Goal: Transaction & Acquisition: Purchase product/service

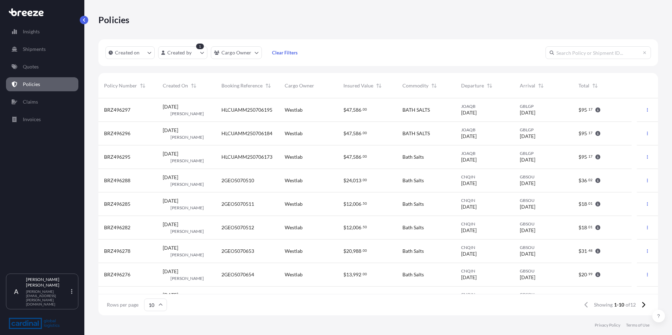
scroll to position [216, 554]
click at [32, 68] on p "Quotes" at bounding box center [31, 66] width 16 height 7
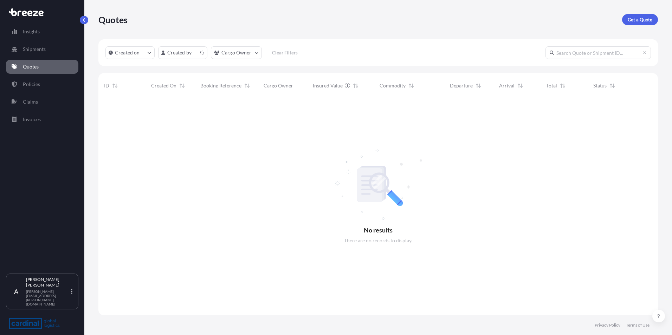
scroll to position [216, 554]
click at [638, 17] on p "Get a Quote" at bounding box center [640, 19] width 25 height 7
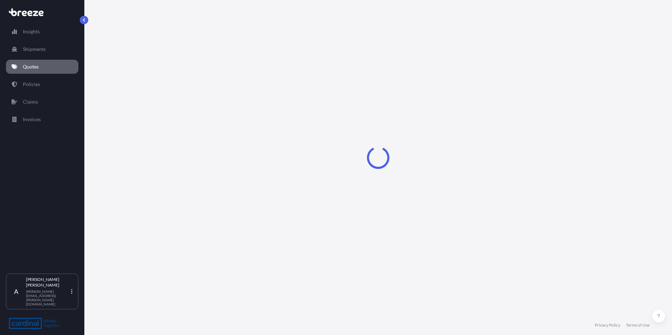
select select "Sea"
select select "1"
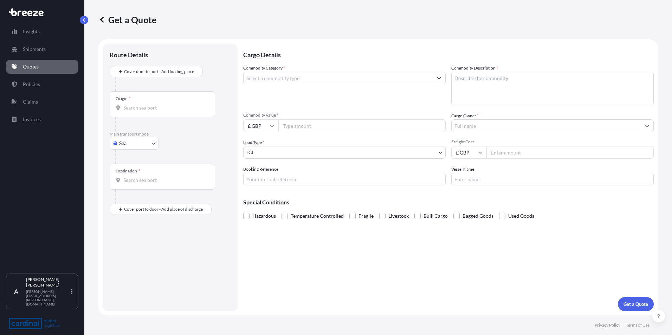
click at [128, 109] on input "Origin *" at bounding box center [164, 107] width 83 height 7
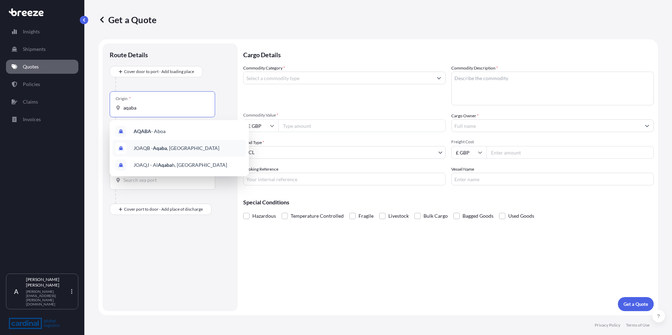
click at [151, 148] on span "JOAQB - Aqaba , [GEOGRAPHIC_DATA]" at bounding box center [177, 148] width 86 height 7
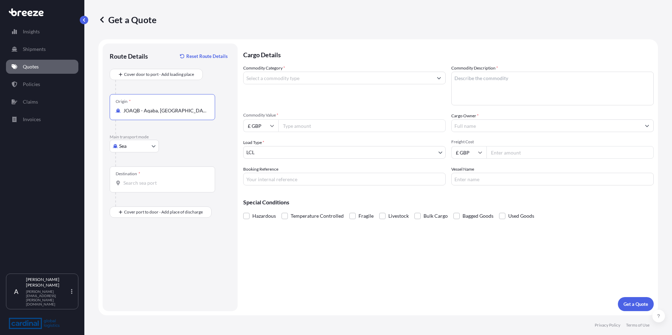
type input "JOAQB - Aqaba, [GEOGRAPHIC_DATA]"
click at [130, 185] on input "Destination *" at bounding box center [164, 183] width 83 height 7
type input "GBLGP - [GEOGRAPHIC_DATA], [GEOGRAPHIC_DATA]"
click at [132, 248] on input "Place of Discharge" at bounding box center [164, 249] width 83 height 7
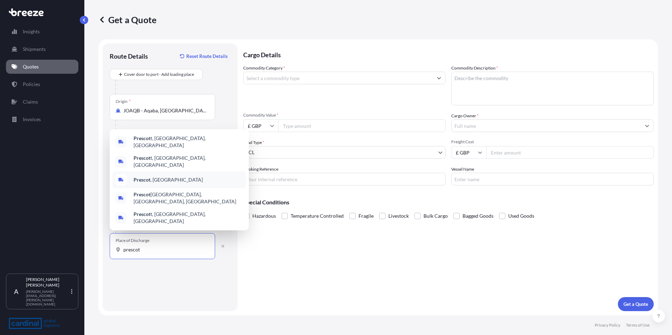
click at [147, 183] on span "Prescot , [GEOGRAPHIC_DATA]" at bounding box center [168, 179] width 69 height 7
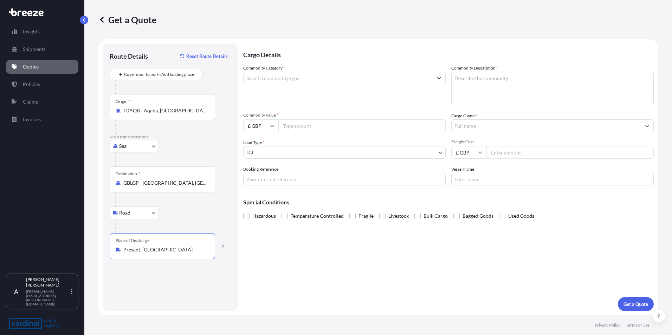
type input "Prescot, [GEOGRAPHIC_DATA]"
click at [263, 76] on input "Commodity Category *" at bounding box center [338, 78] width 189 height 13
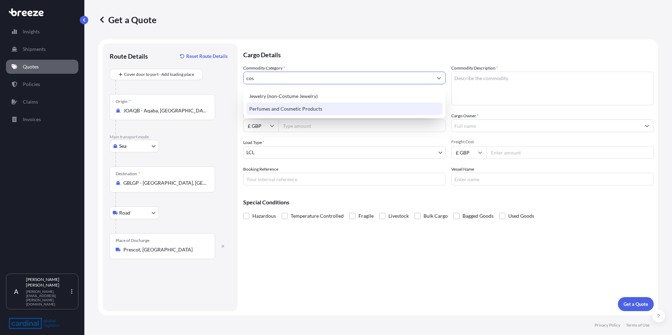
click at [273, 107] on div "Perfumes and Cosmetic Products" at bounding box center [344, 109] width 196 height 13
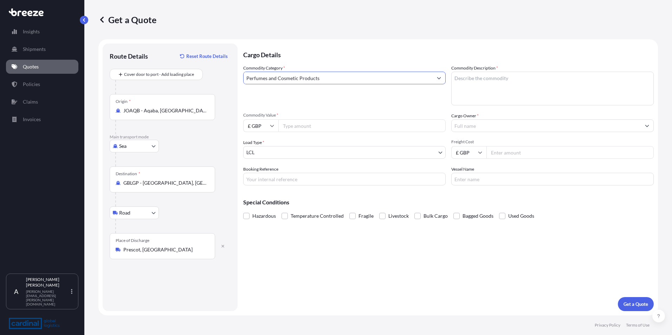
type input "Perfumes and Cosmetic Products"
click at [479, 80] on textarea "Commodity Description *" at bounding box center [552, 89] width 202 height 34
type textarea "BATH SALTS"
click at [273, 125] on icon at bounding box center [272, 126] width 4 height 4
click at [264, 177] on div "$ USD" at bounding box center [261, 174] width 30 height 13
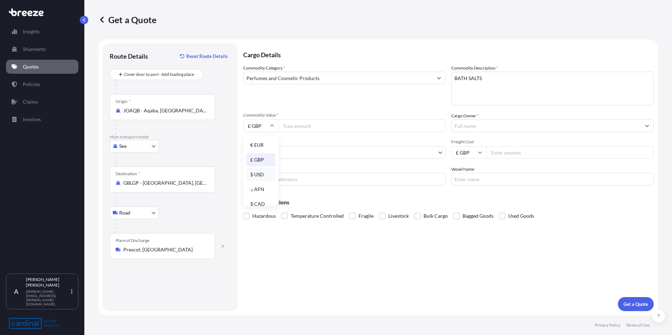
type input "$ USD"
click at [303, 127] on input "Commodity Value *" at bounding box center [361, 125] width 167 height 13
type input "43260"
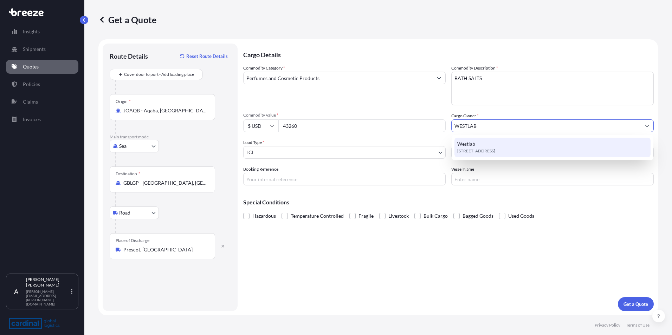
click at [468, 145] on span "Westlab" at bounding box center [466, 144] width 18 height 7
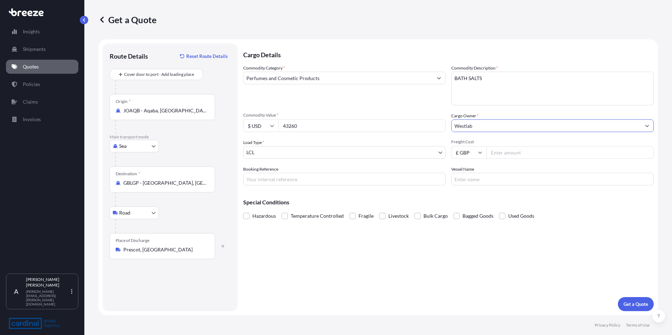
type input "Westlab"
click at [365, 154] on body "15 options available. 0 options available. 1 option available. Insights Shipmen…" at bounding box center [336, 167] width 672 height 335
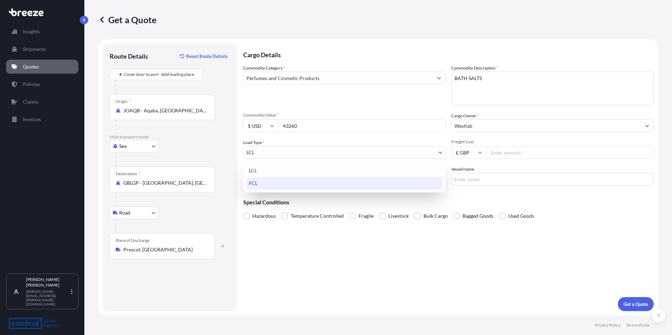
click at [259, 182] on div "FCL" at bounding box center [344, 183] width 197 height 13
select select "2"
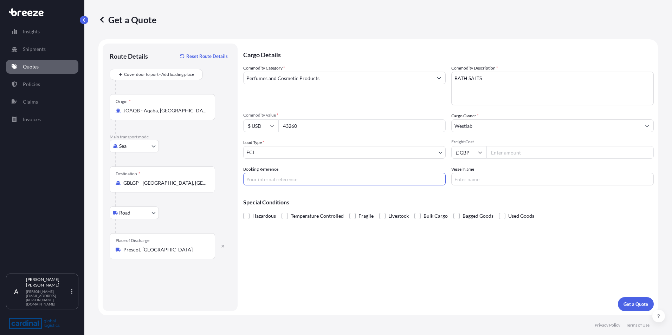
drag, startPoint x: 247, startPoint y: 177, endPoint x: 269, endPoint y: 177, distance: 21.4
click at [247, 177] on input "Booking Reference" at bounding box center [344, 179] width 202 height 13
type input "HLCUAMM250804780"
type input "KASSIAKOS"
click at [629, 304] on p "Get a Quote" at bounding box center [635, 304] width 25 height 7
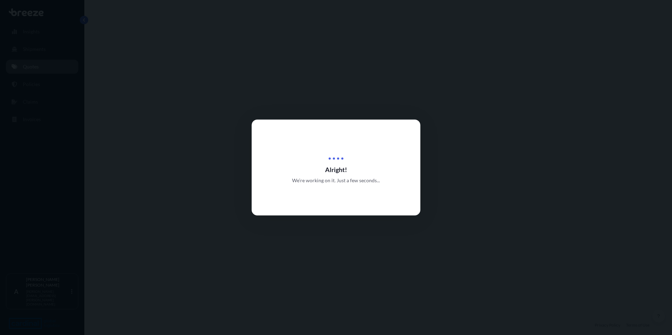
select select "Sea"
select select "Road"
select select "2"
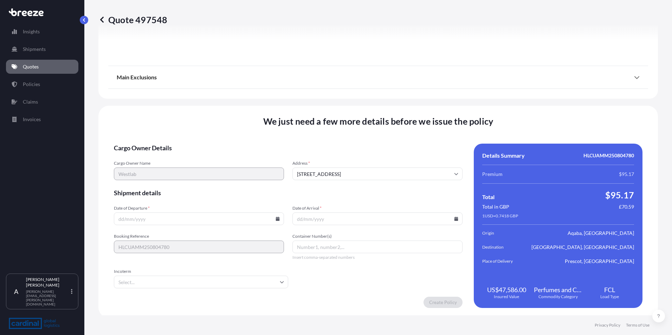
scroll to position [829, 0]
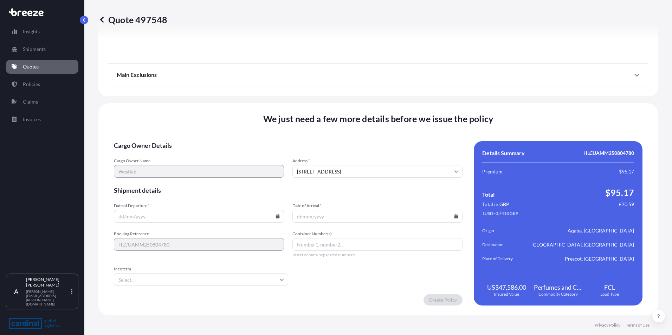
click at [122, 216] on input "Date of Departure *" at bounding box center [199, 216] width 170 height 13
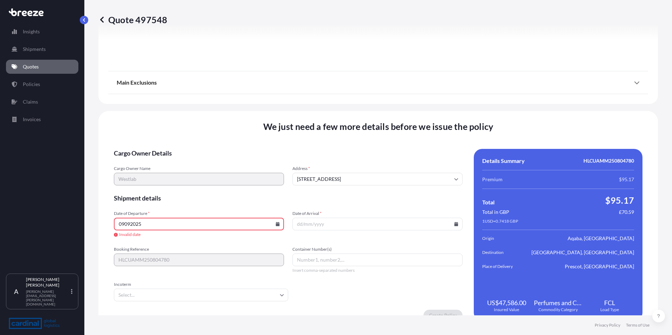
type input "09092025"
type input "[DATE]"
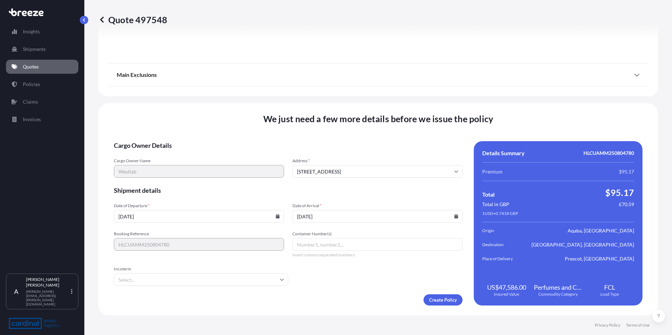
type input "[DATE]"
type input "N/A"
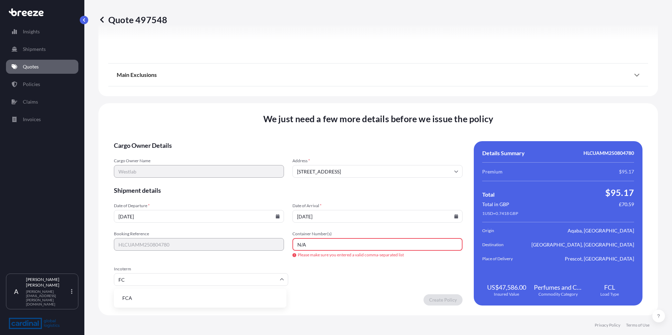
type input "F"
type input "EXW"
click at [356, 277] on form "Cargo Owner Details Cargo Owner Name Westlab Address * [STREET_ADDRESS] Shipmen…" at bounding box center [288, 223] width 349 height 164
click at [317, 245] on input "N/A" at bounding box center [377, 244] width 170 height 13
type input "N"
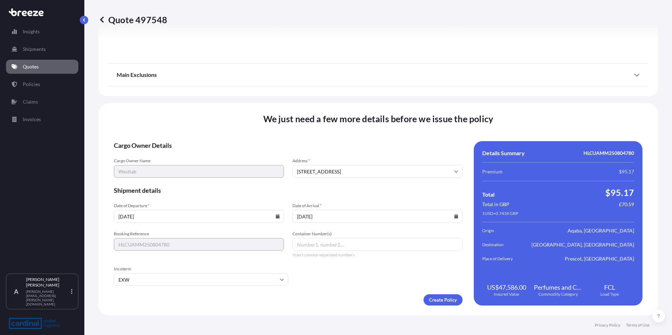
click at [336, 274] on form "Cargo Owner Details Cargo Owner Name Westlab Address * [STREET_ADDRESS] Shipmen…" at bounding box center [288, 223] width 349 height 164
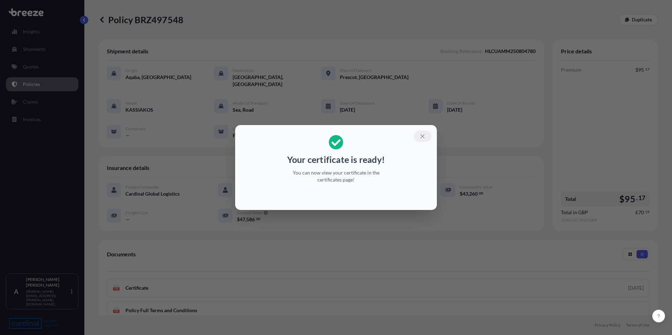
click at [422, 134] on icon "button" at bounding box center [422, 136] width 6 height 6
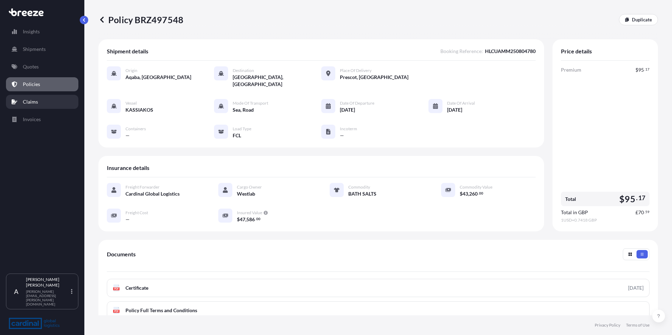
click at [24, 103] on p "Claims" at bounding box center [30, 101] width 15 height 7
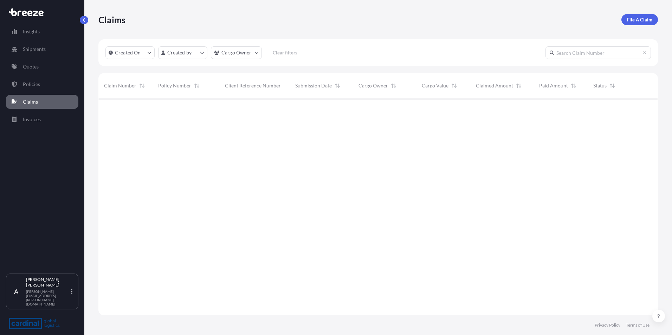
scroll to position [216, 554]
click at [31, 68] on p "Quotes" at bounding box center [31, 66] width 16 height 7
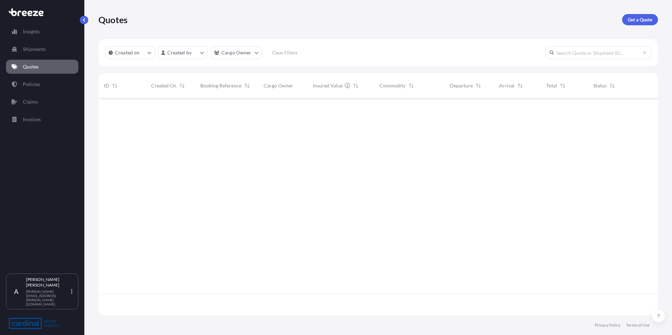
scroll to position [216, 554]
click at [643, 20] on p "Get a Quote" at bounding box center [640, 19] width 25 height 7
select select "Sea"
select select "1"
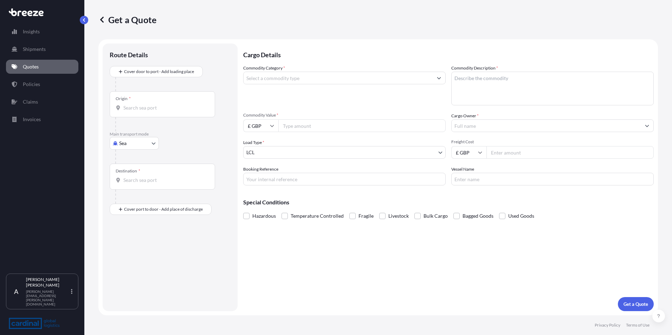
click at [134, 105] on input "Origin *" at bounding box center [164, 107] width 83 height 7
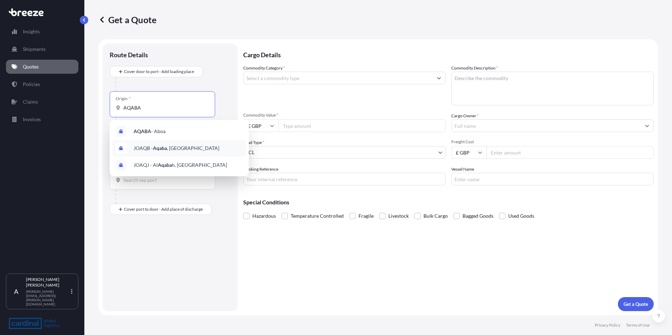
click at [142, 151] on span "JOAQB - Aqaba , [GEOGRAPHIC_DATA]" at bounding box center [177, 148] width 86 height 7
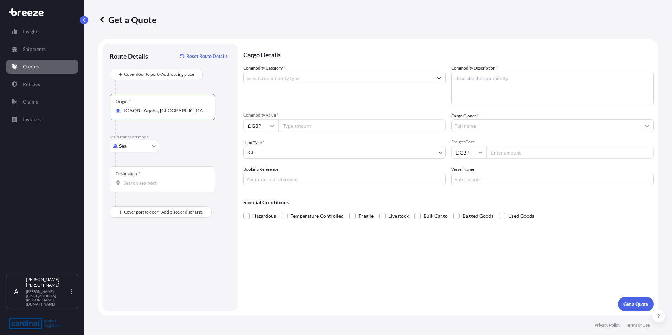
type input "JOAQB - Aqaba, [GEOGRAPHIC_DATA]"
click at [130, 183] on input "Destination *" at bounding box center [164, 183] width 83 height 7
type input "GBLGP - [GEOGRAPHIC_DATA], [GEOGRAPHIC_DATA]"
click at [139, 250] on input "Place of Discharge" at bounding box center [164, 249] width 83 height 7
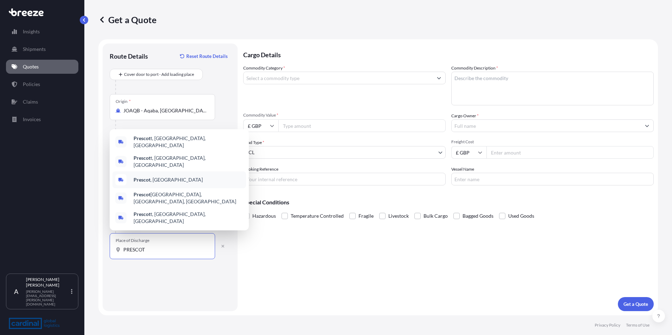
click at [149, 183] on b "Prescot" at bounding box center [142, 180] width 17 height 6
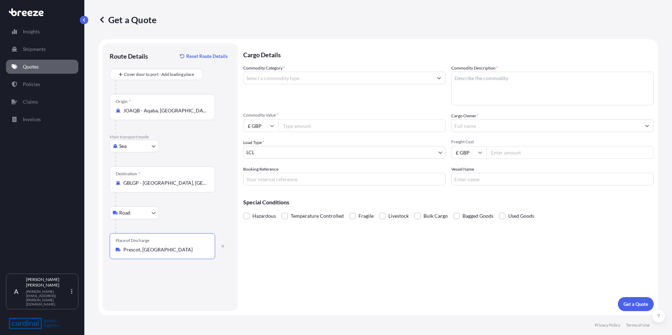
type input "Prescot, [GEOGRAPHIC_DATA]"
click at [260, 80] on input "Commodity Category *" at bounding box center [338, 78] width 189 height 13
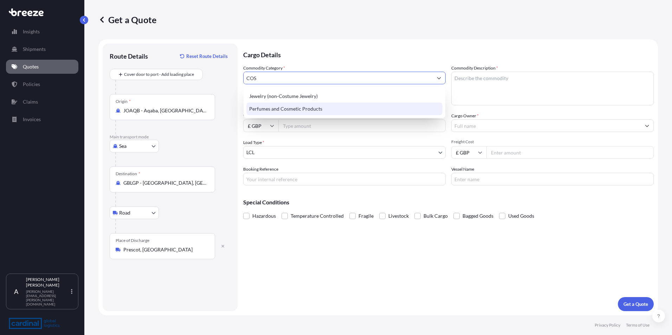
click at [266, 111] on div "Perfumes and Cosmetic Products" at bounding box center [344, 109] width 196 height 13
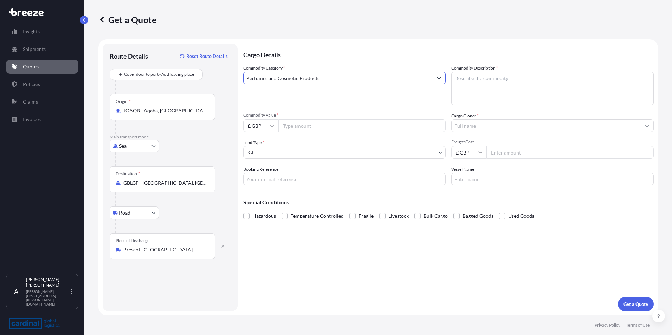
type input "Perfumes and Cosmetic Products"
click at [471, 84] on textarea "Commodity Description *" at bounding box center [552, 89] width 202 height 34
type textarea "BATH SALTS"
click at [273, 128] on input "£ GBP" at bounding box center [260, 125] width 35 height 13
click at [258, 174] on div "$ USD" at bounding box center [261, 174] width 30 height 13
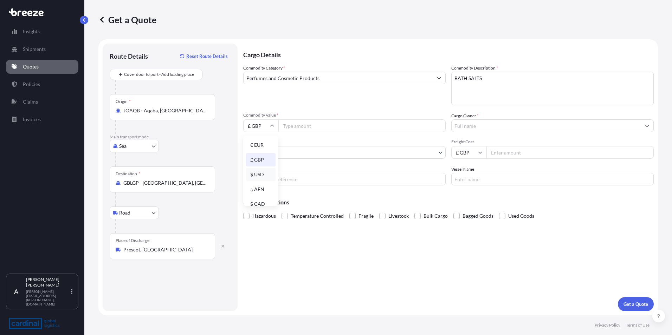
type input "$ USD"
click at [290, 126] on input "Commodity Value *" at bounding box center [361, 125] width 167 height 13
type input "43260"
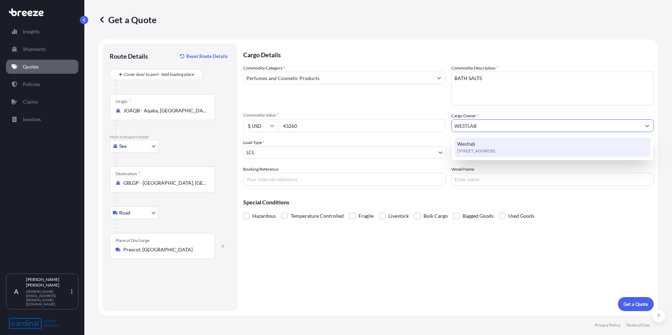
click at [485, 142] on div "Westlab [STREET_ADDRESS]" at bounding box center [552, 148] width 196 height 20
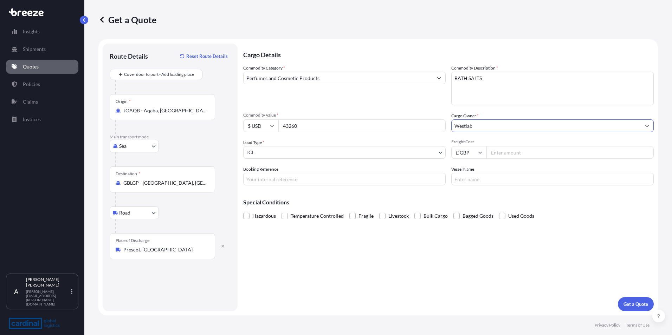
type input "Westlab"
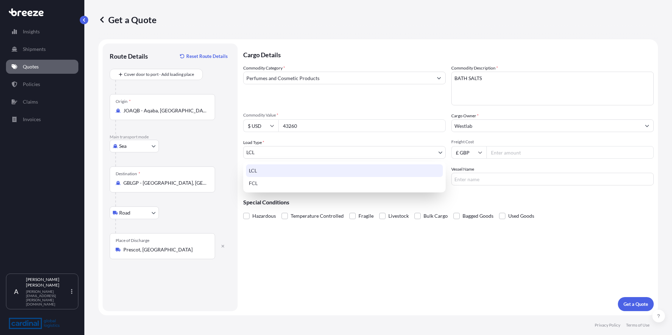
click at [266, 151] on body "15 options available. 0 options available. 1 option available. Insights Shipmen…" at bounding box center [336, 167] width 672 height 335
click at [262, 183] on div "FCL" at bounding box center [344, 183] width 197 height 13
select select "2"
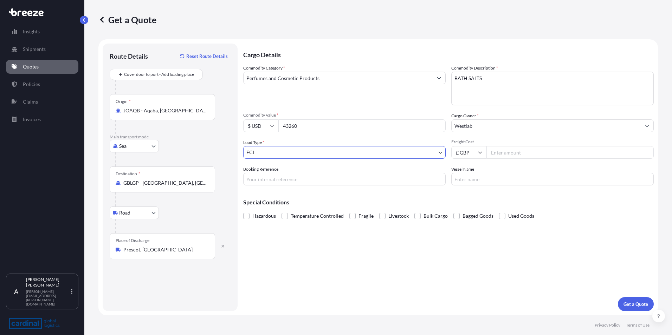
click at [259, 181] on input "Booking Reference" at bounding box center [344, 179] width 202 height 13
type input "J"
type input "HLCUAMM250803681"
type input "MERVE A"
drag, startPoint x: 368, startPoint y: 285, endPoint x: 523, endPoint y: 300, distance: 156.1
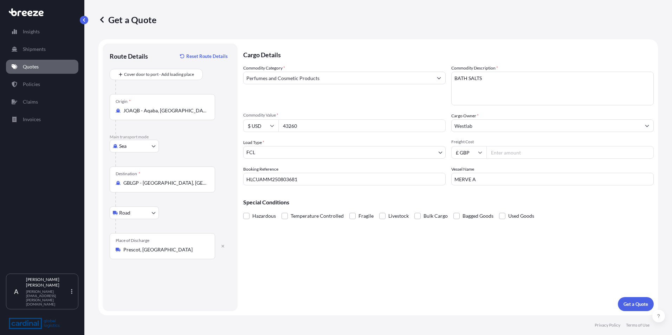
click at [369, 285] on div "Cargo Details Commodity Category * Perfumes and Cosmetic Products Commodity Des…" at bounding box center [448, 178] width 411 height 268
drag, startPoint x: 478, startPoint y: 276, endPoint x: 578, endPoint y: 287, distance: 100.8
click at [485, 275] on div "Cargo Details Commodity Category * Perfumes and Cosmetic Products Commodity Des…" at bounding box center [448, 178] width 411 height 268
click at [632, 303] on p "Get a Quote" at bounding box center [635, 304] width 25 height 7
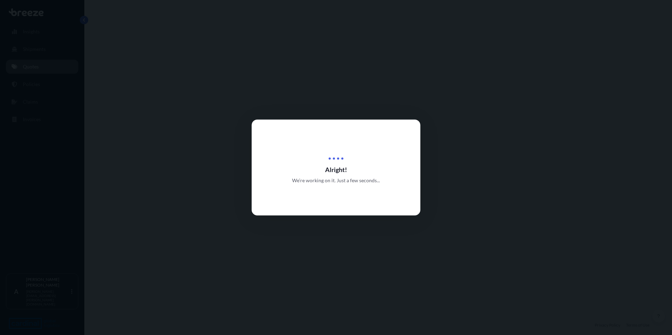
select select "Sea"
select select "Road"
select select "2"
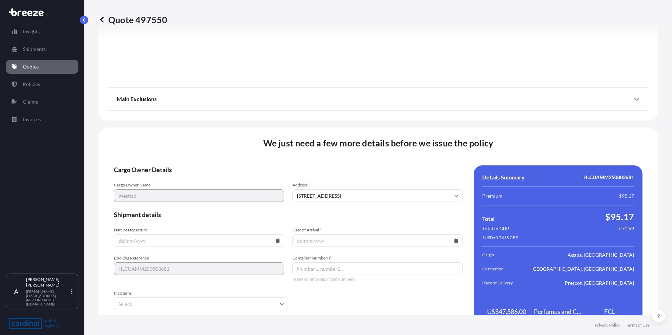
scroll to position [829, 0]
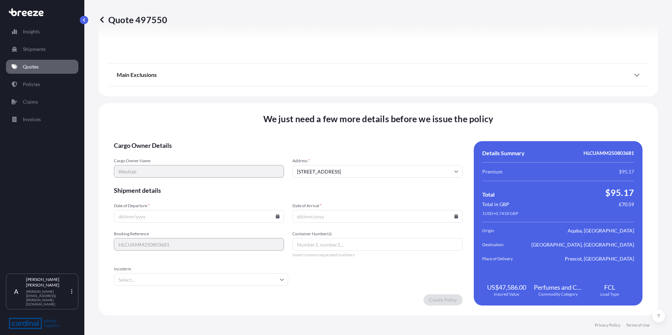
click at [121, 215] on input "Date of Departure *" at bounding box center [199, 216] width 170 height 13
type input "[DATE]"
click at [121, 276] on input "Incoterm" at bounding box center [201, 279] width 174 height 13
type input "EXW"
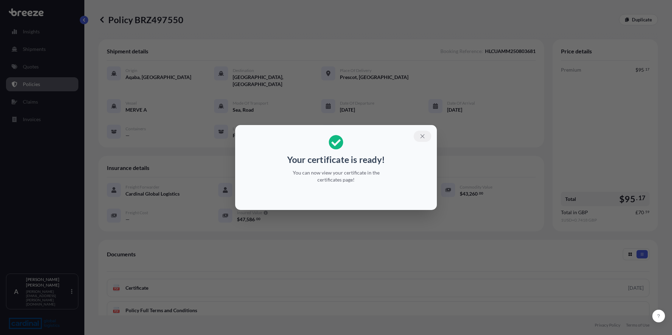
click at [424, 137] on icon "button" at bounding box center [422, 136] width 6 height 6
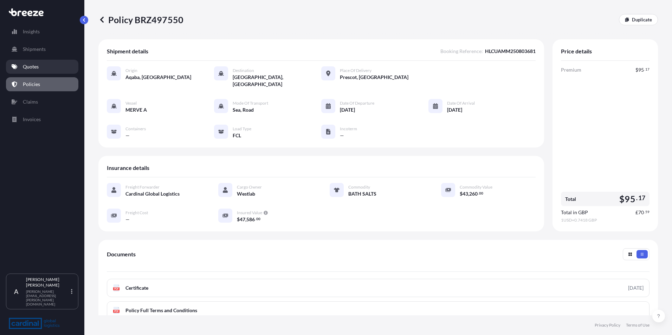
click at [29, 65] on p "Quotes" at bounding box center [31, 66] width 16 height 7
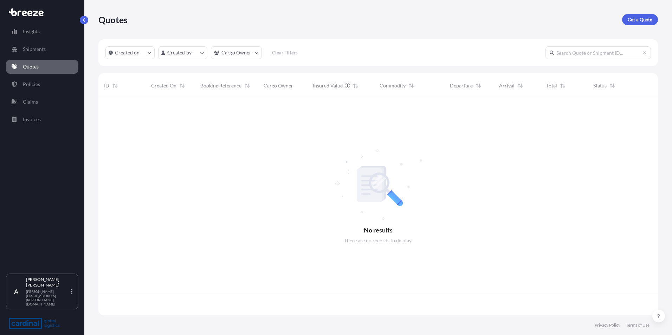
scroll to position [216, 554]
click at [637, 21] on p "Get a Quote" at bounding box center [640, 19] width 25 height 7
select select "Sea"
select select "1"
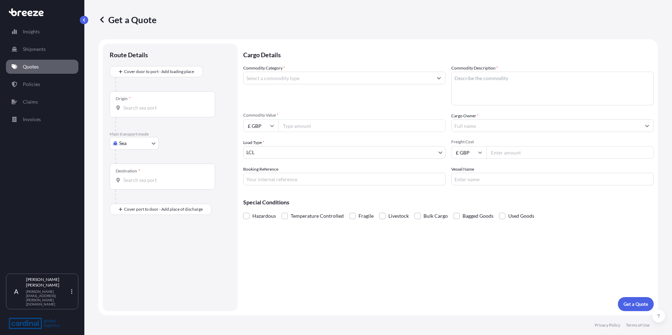
click at [139, 240] on div "Route Details Cover door to port - Add loading place Place of loading Road Road…" at bounding box center [170, 178] width 121 height 254
drag, startPoint x: 126, startPoint y: 108, endPoint x: 139, endPoint y: 108, distance: 13.0
click at [126, 108] on input "Origin *" at bounding box center [164, 107] width 83 height 7
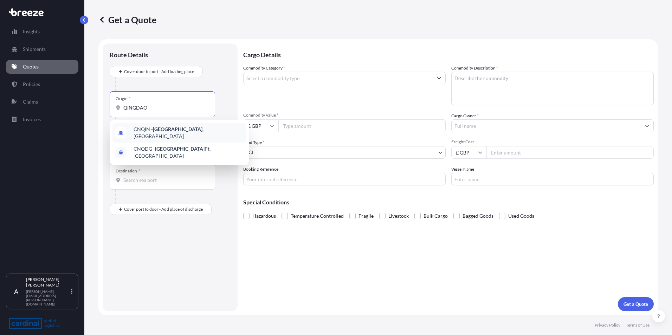
click at [174, 129] on span "CNQIN - [GEOGRAPHIC_DATA] , [GEOGRAPHIC_DATA]" at bounding box center [189, 133] width 110 height 14
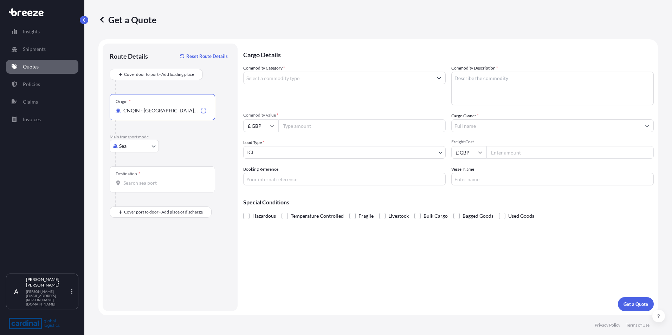
type input "CNQIN - [GEOGRAPHIC_DATA], [GEOGRAPHIC_DATA]"
click at [128, 184] on input "Destination *" at bounding box center [164, 183] width 83 height 7
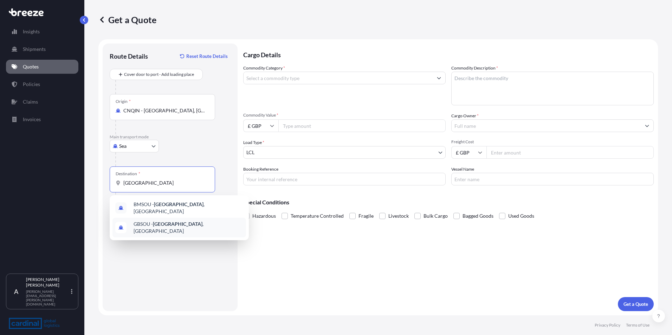
click at [150, 228] on div "GBSOU - [GEOGRAPHIC_DATA] , [GEOGRAPHIC_DATA]" at bounding box center [179, 228] width 134 height 20
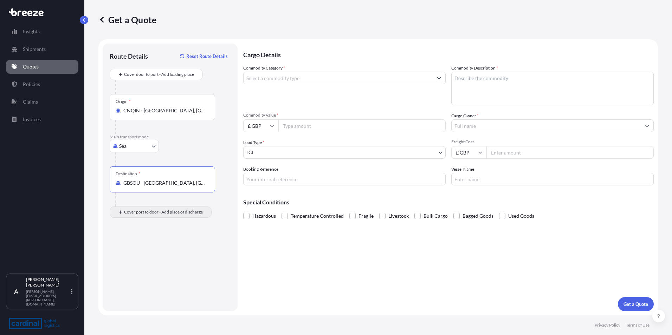
type input "GBSOU - [GEOGRAPHIC_DATA], [GEOGRAPHIC_DATA]"
click at [130, 248] on input "Place of Discharge" at bounding box center [164, 249] width 83 height 7
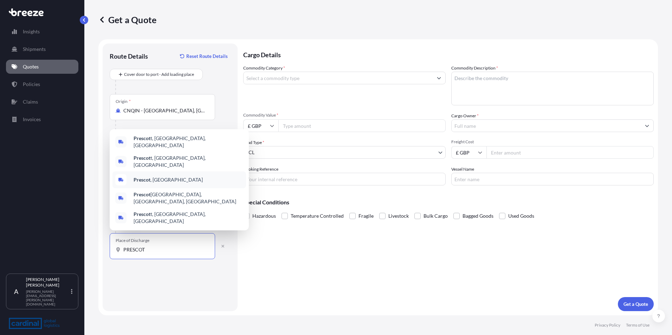
click at [142, 183] on b "Prescot" at bounding box center [142, 180] width 17 height 6
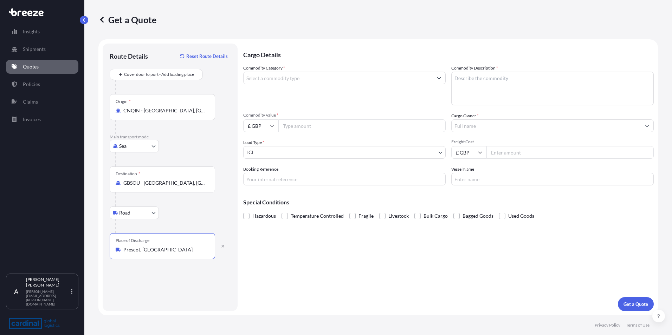
type input "Prescot, [GEOGRAPHIC_DATA]"
click at [260, 78] on input "Commodity Category *" at bounding box center [338, 78] width 189 height 13
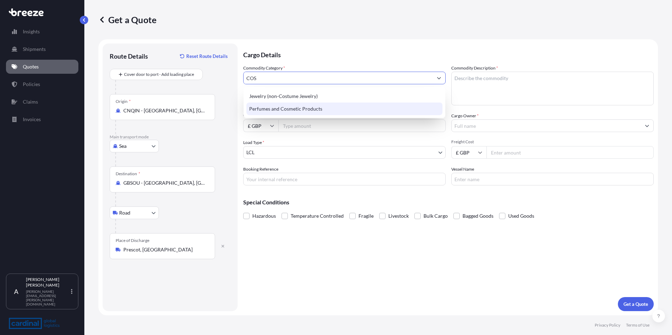
click at [277, 109] on div "Perfumes and Cosmetic Products" at bounding box center [344, 109] width 196 height 13
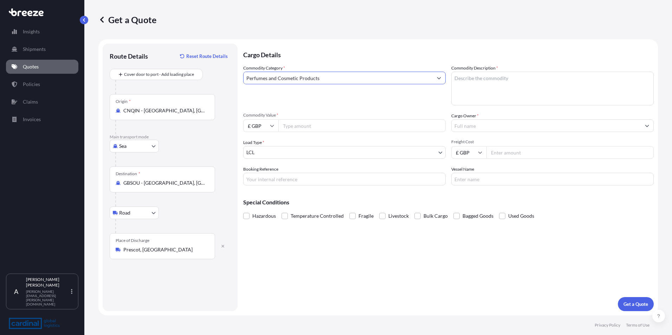
type input "Perfumes and Cosmetic Products"
click at [478, 77] on textarea "Commodity Description *" at bounding box center [552, 89] width 202 height 34
type textarea "BATH SALTS"
click at [270, 126] on icon at bounding box center [272, 126] width 4 height 4
click at [261, 175] on div "$ USD" at bounding box center [261, 174] width 30 height 13
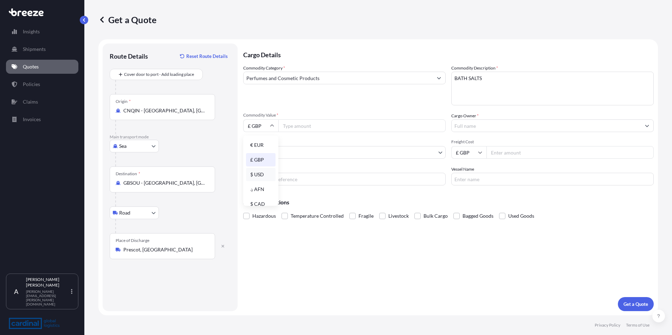
type input "$ USD"
click at [303, 124] on input "Commodity Value *" at bounding box center [361, 125] width 167 height 13
type input "12720"
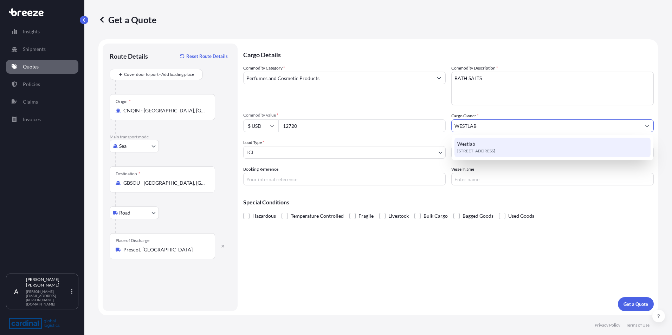
click at [471, 143] on span "Westlab" at bounding box center [466, 144] width 18 height 7
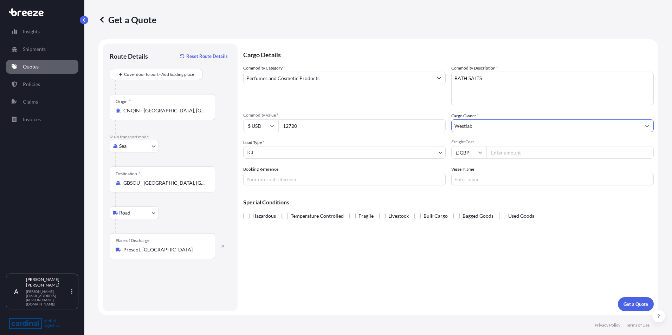
type input "Westlab"
click at [279, 154] on body "15 options available. 0 options available. 1 option available. Insights Shipmen…" at bounding box center [336, 167] width 672 height 335
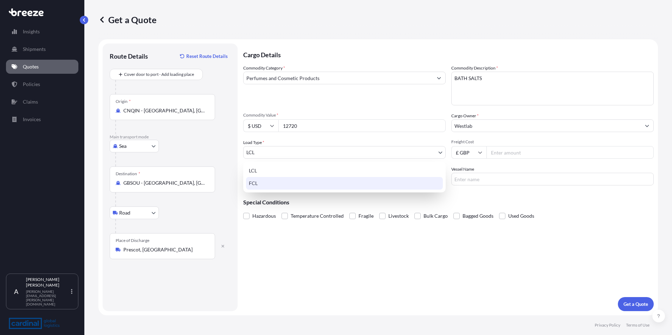
click at [269, 185] on div "FCL" at bounding box center [344, 183] width 197 height 13
select select "2"
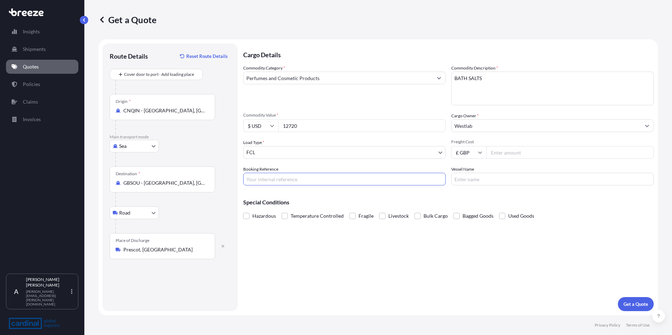
drag, startPoint x: 252, startPoint y: 182, endPoint x: 274, endPoint y: 182, distance: 22.5
click at [252, 182] on input "Booking Reference" at bounding box center [344, 179] width 202 height 13
type input "2GEO5070725"
click at [492, 180] on input "Vessel Name" at bounding box center [552, 179] width 202 height 13
type input "ZENITH LUMOS"
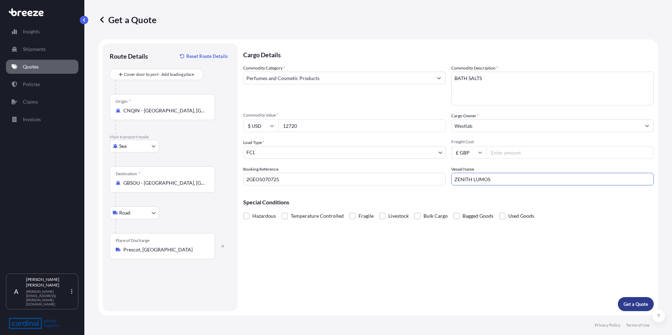
click at [635, 304] on p "Get a Quote" at bounding box center [635, 304] width 25 height 7
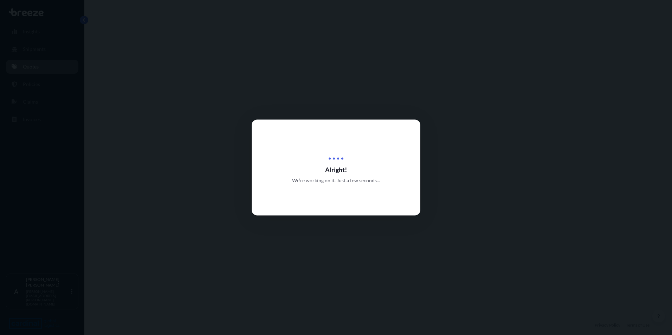
select select "Sea"
select select "Road"
select select "2"
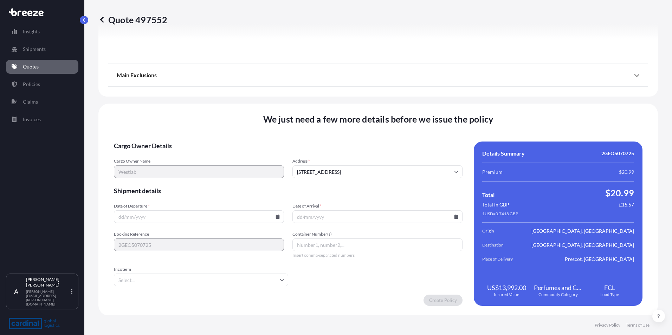
scroll to position [829, 0]
click at [118, 216] on input "Date of Departure *" at bounding box center [199, 216] width 170 height 13
type input "[DATE]"
type input "FOB"
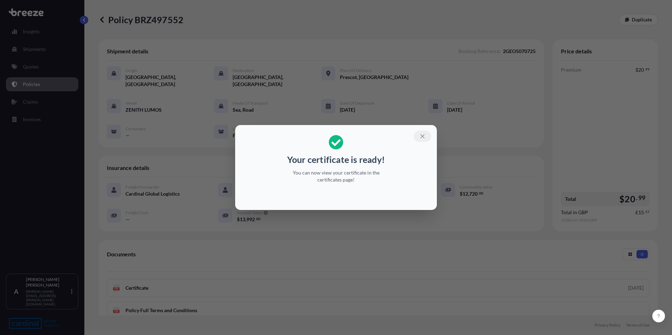
click at [420, 136] on icon "button" at bounding box center [422, 136] width 6 height 6
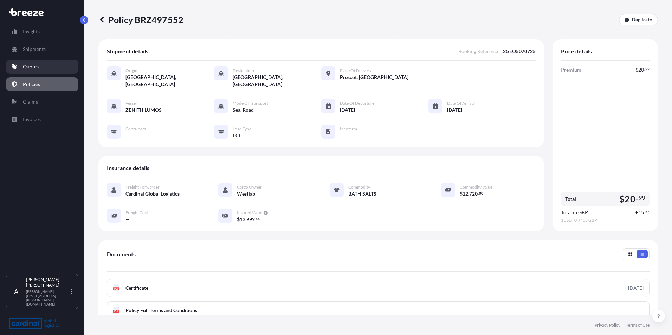
click at [28, 67] on p "Quotes" at bounding box center [31, 66] width 16 height 7
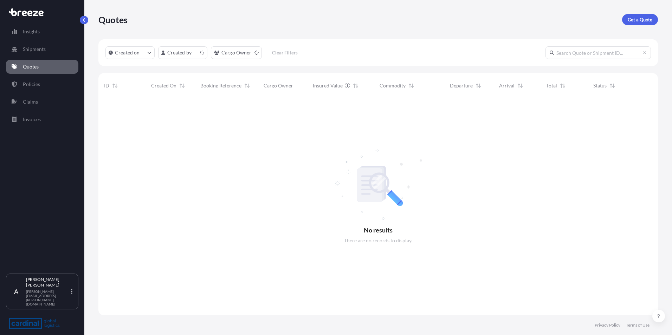
scroll to position [216, 554]
click at [637, 21] on p "Get a Quote" at bounding box center [640, 19] width 25 height 7
select select "Sea"
select select "1"
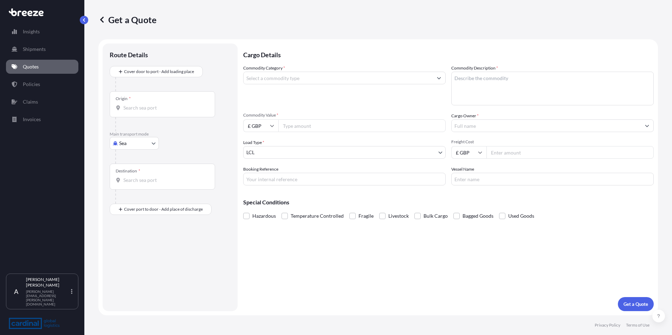
click at [273, 80] on input "Commodity Category *" at bounding box center [338, 78] width 189 height 13
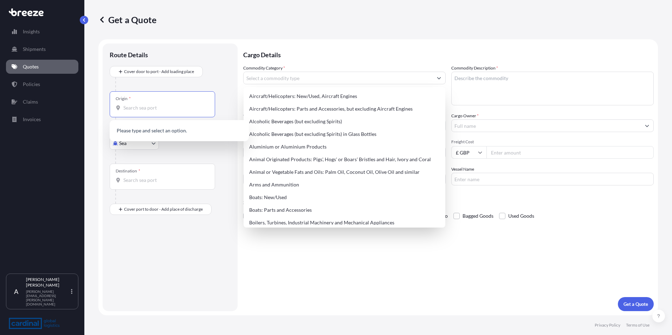
click at [131, 110] on input "Origin *" at bounding box center [164, 107] width 83 height 7
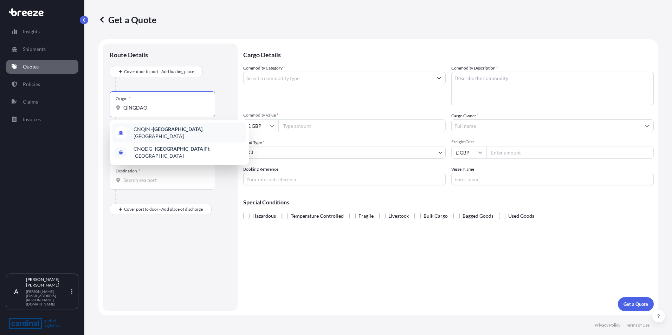
click at [153, 135] on span "CNQIN - [GEOGRAPHIC_DATA] , [GEOGRAPHIC_DATA]" at bounding box center [189, 133] width 110 height 14
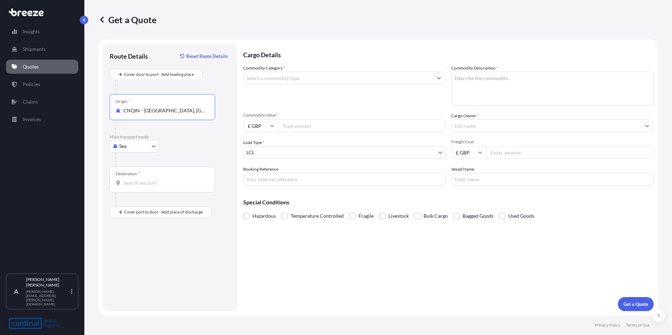
type input "CNQIN - [GEOGRAPHIC_DATA], [GEOGRAPHIC_DATA]"
drag, startPoint x: 128, startPoint y: 182, endPoint x: 146, endPoint y: 181, distance: 17.9
click at [131, 182] on input "Destination *" at bounding box center [164, 183] width 83 height 7
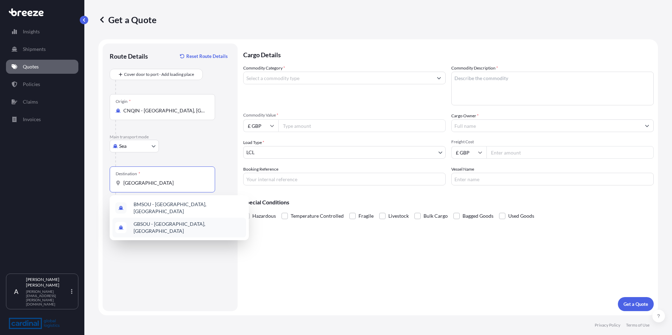
click at [160, 224] on span "GBSOU - [GEOGRAPHIC_DATA], [GEOGRAPHIC_DATA]" at bounding box center [189, 228] width 110 height 14
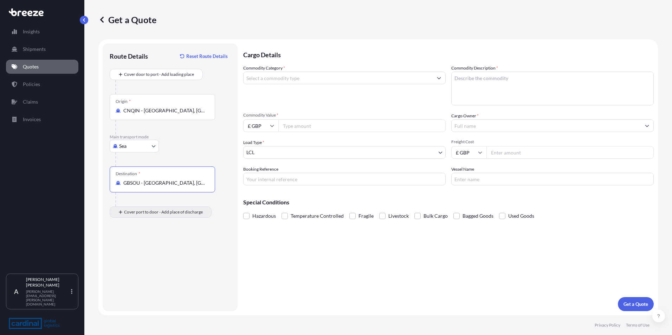
type input "GBSOU - [GEOGRAPHIC_DATA], [GEOGRAPHIC_DATA]"
drag, startPoint x: 126, startPoint y: 252, endPoint x: 154, endPoint y: 251, distance: 27.4
click at [130, 251] on input "Place of Discharge" at bounding box center [164, 249] width 83 height 7
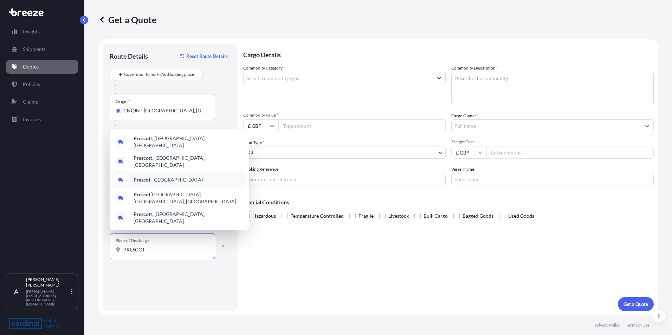
click at [148, 183] on b "Prescot" at bounding box center [142, 180] width 17 height 6
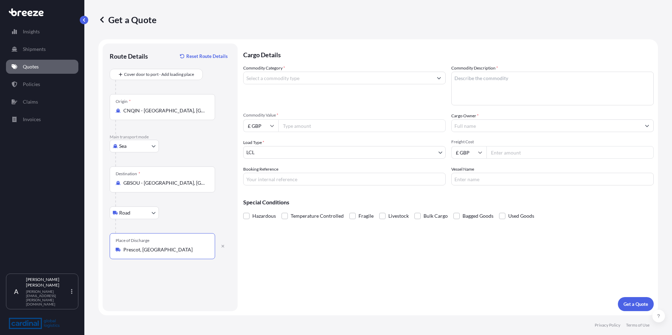
type input "Prescot, [GEOGRAPHIC_DATA]"
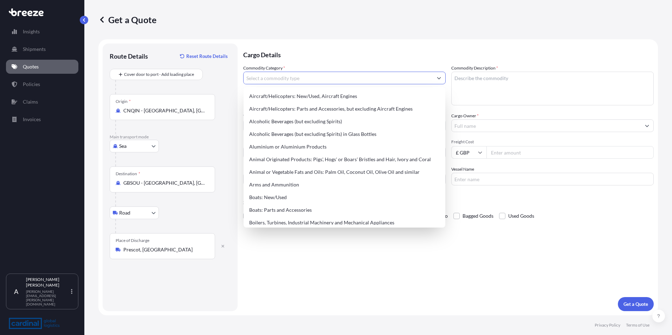
click at [282, 75] on input "Commodity Category *" at bounding box center [338, 78] width 189 height 13
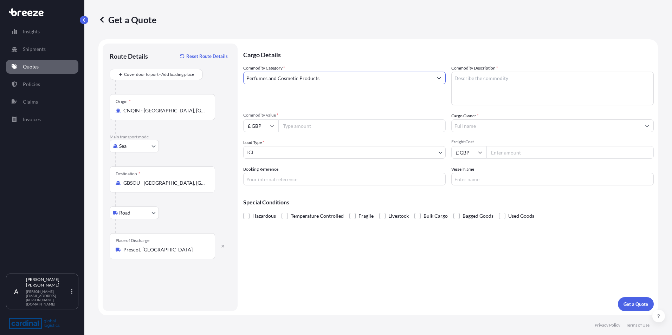
type input "Perfumes and Cosmetic Products"
type textarea "BATH SALTS"
click at [273, 124] on icon at bounding box center [272, 126] width 4 height 4
click at [262, 172] on div "$ USD" at bounding box center [261, 174] width 30 height 13
type input "$ USD"
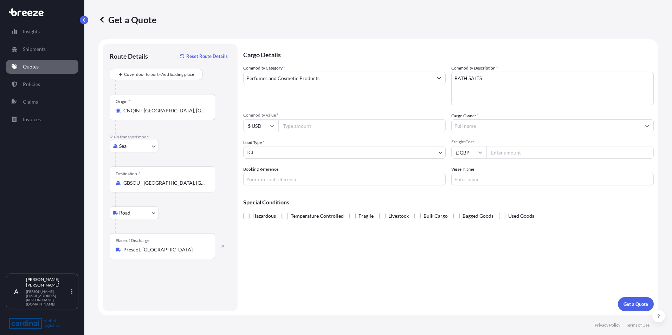
click at [298, 125] on input "Commodity Value *" at bounding box center [361, 125] width 167 height 13
type input "12720"
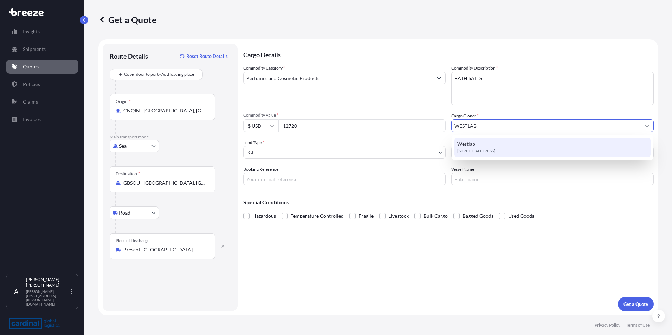
click at [477, 150] on span "[STREET_ADDRESS]" at bounding box center [476, 151] width 38 height 7
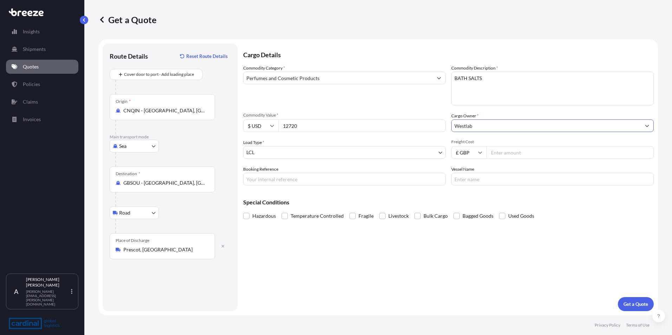
type input "Westlab"
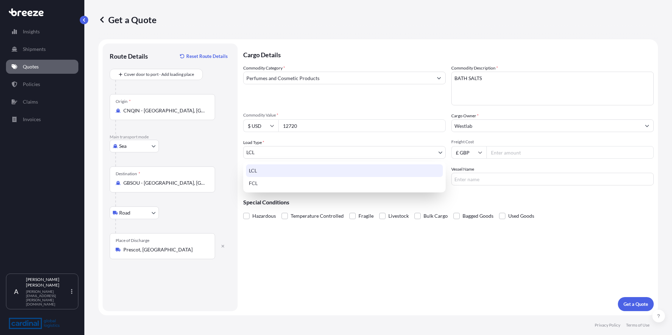
click at [273, 153] on body "15 options available. 0 options available. 1 option available. Insights Shipmen…" at bounding box center [336, 167] width 672 height 335
click at [260, 184] on div "FCL" at bounding box center [344, 183] width 197 height 13
select select "2"
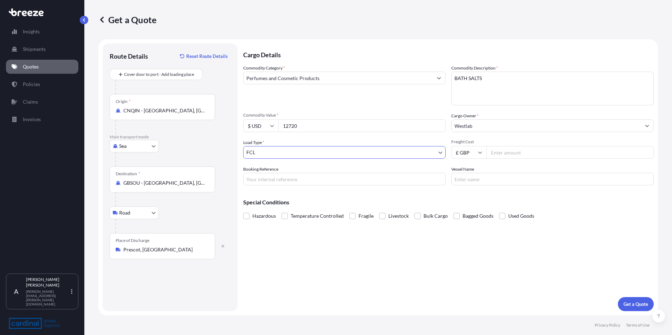
drag, startPoint x: 269, startPoint y: 179, endPoint x: 282, endPoint y: 180, distance: 13.0
click at [269, 179] on input "Booking Reference" at bounding box center [344, 179] width 202 height 13
type input "2GEO5070724"
click at [634, 306] on p "Get a Quote" at bounding box center [635, 304] width 25 height 7
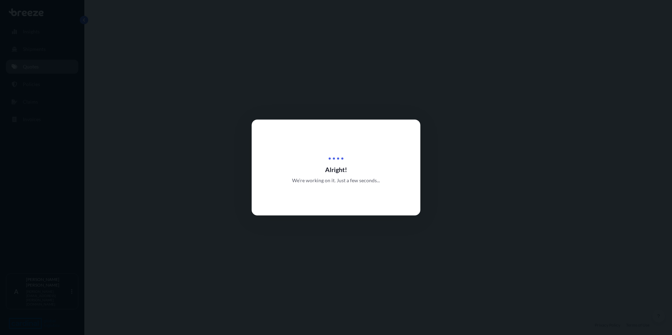
select select "Sea"
select select "Road"
select select "2"
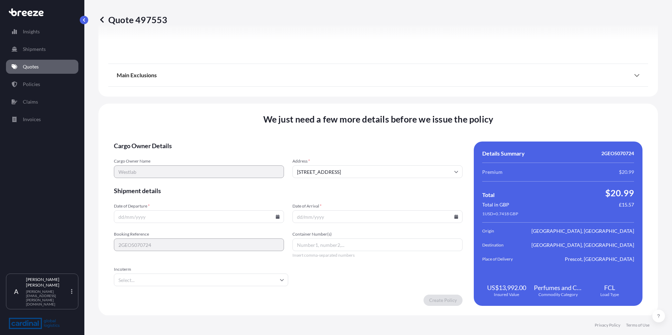
scroll to position [829, 0]
click at [118, 215] on input "Date of Departure *" at bounding box center [199, 216] width 170 height 13
drag, startPoint x: 120, startPoint y: 217, endPoint x: 137, endPoint y: 239, distance: 28.1
click at [120, 217] on input "Date of Departure *" at bounding box center [199, 216] width 170 height 13
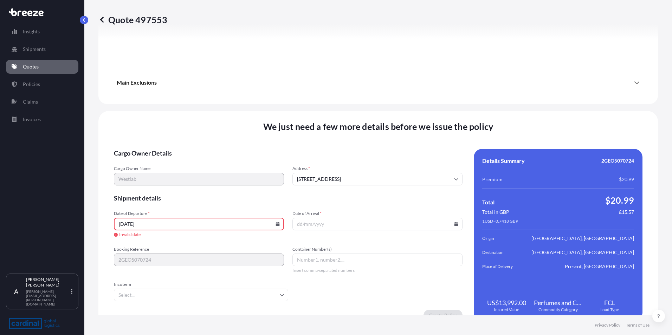
type input "[DATE]"
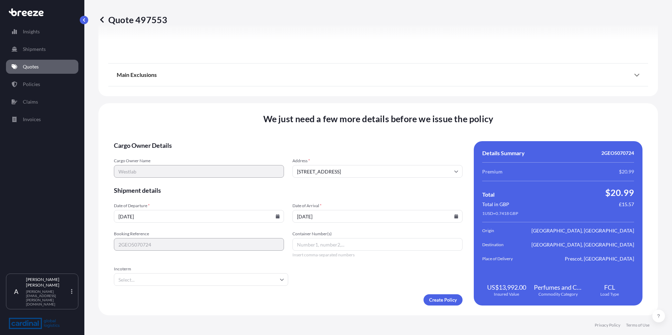
type input "[DATE]"
type input "FOB"
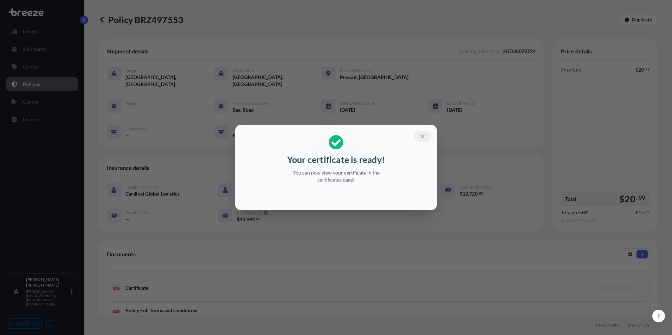
click at [421, 136] on icon "button" at bounding box center [422, 136] width 6 height 6
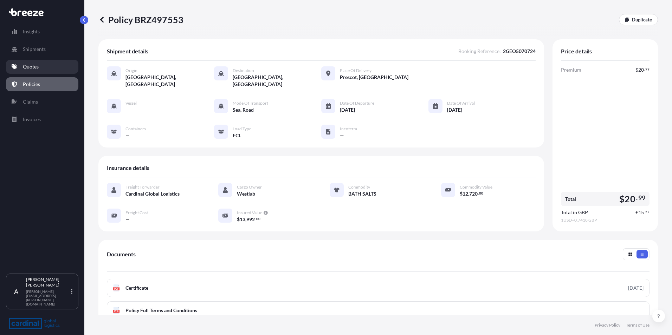
click at [33, 68] on p "Quotes" at bounding box center [31, 66] width 16 height 7
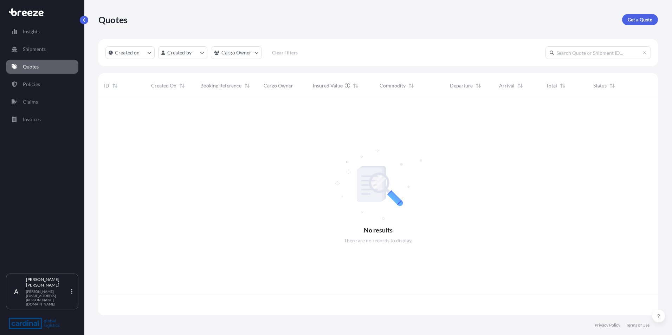
scroll to position [216, 554]
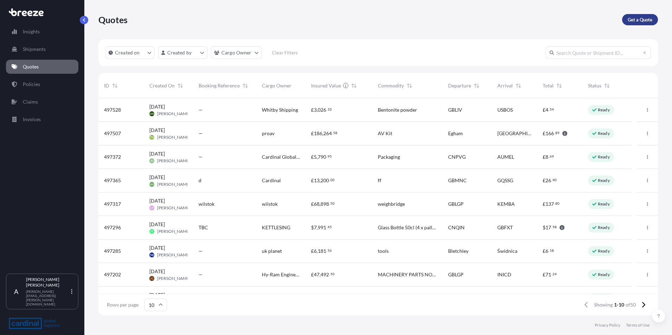
click at [638, 22] on p "Get a Quote" at bounding box center [640, 19] width 25 height 7
select select "Sea"
select select "1"
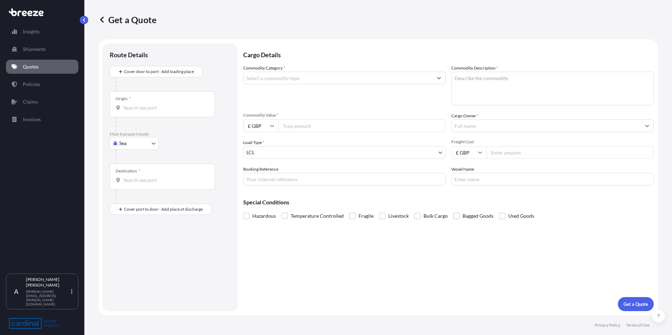
click at [124, 106] on input "Origin *" at bounding box center [164, 107] width 83 height 7
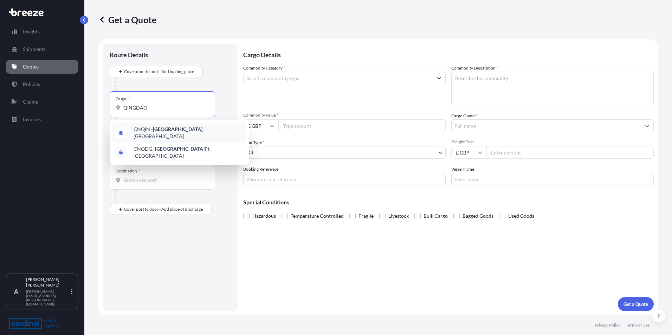
click at [160, 137] on div "CNQIN - [GEOGRAPHIC_DATA] , [GEOGRAPHIC_DATA]" at bounding box center [179, 133] width 134 height 20
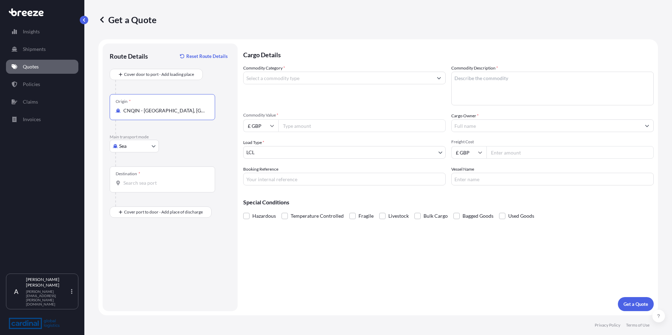
type input "CNQIN - [GEOGRAPHIC_DATA], [GEOGRAPHIC_DATA]"
drag, startPoint x: 128, startPoint y: 180, endPoint x: 145, endPoint y: 184, distance: 18.1
click at [128, 180] on input "Destination *" at bounding box center [164, 183] width 83 height 7
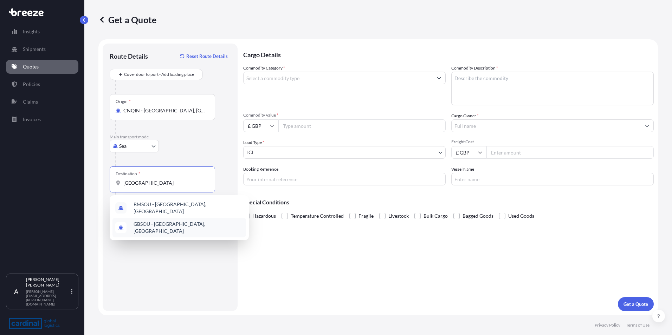
click at [144, 221] on span "GBSOU - [GEOGRAPHIC_DATA], [GEOGRAPHIC_DATA]" at bounding box center [189, 228] width 110 height 14
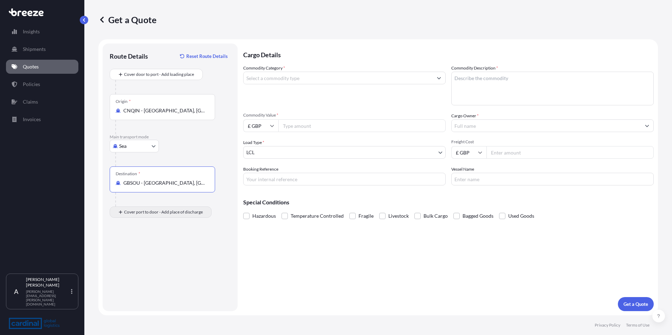
type input "GBSOU - [GEOGRAPHIC_DATA], [GEOGRAPHIC_DATA]"
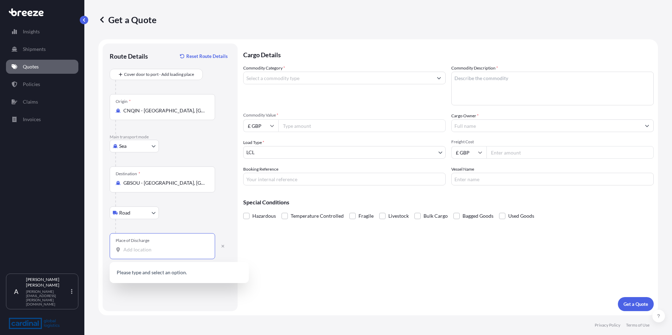
click at [139, 251] on input "Place of Discharge" at bounding box center [164, 249] width 83 height 7
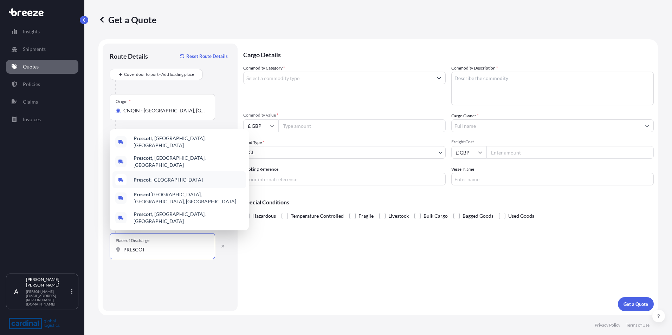
click at [150, 183] on span "Prescot , [GEOGRAPHIC_DATA]" at bounding box center [168, 179] width 69 height 7
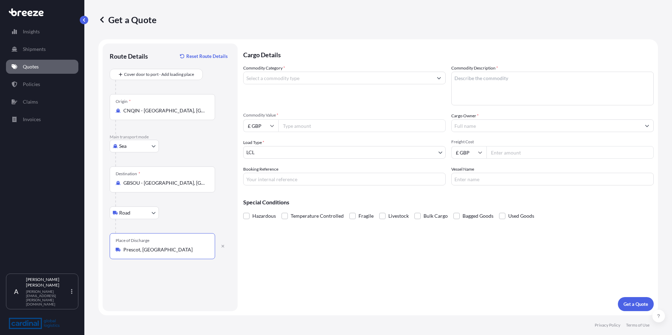
type input "Prescot, [GEOGRAPHIC_DATA]"
click at [251, 78] on input "Commodity Category *" at bounding box center [338, 78] width 189 height 13
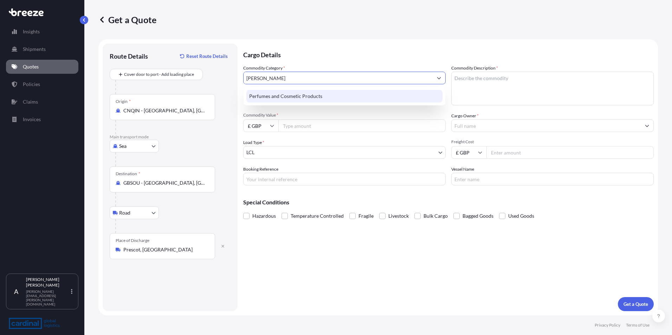
click at [272, 103] on div "Perfumes and Cosmetic Products" at bounding box center [345, 96] width 202 height 18
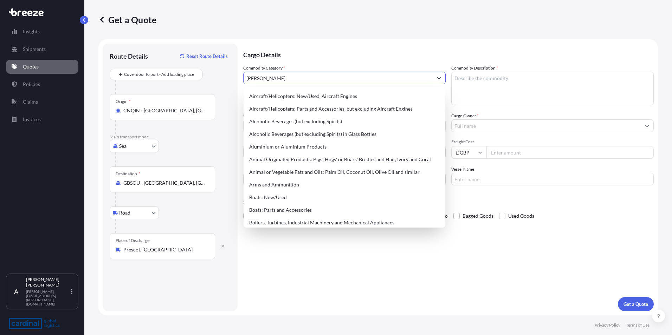
click at [280, 80] on input "[PERSON_NAME]" at bounding box center [338, 78] width 189 height 13
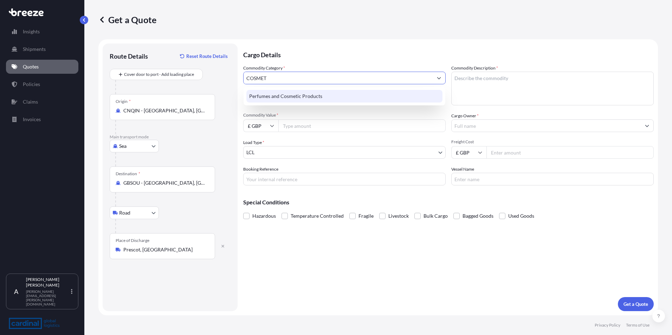
click at [282, 100] on div "Perfumes and Cosmetic Products" at bounding box center [344, 96] width 196 height 13
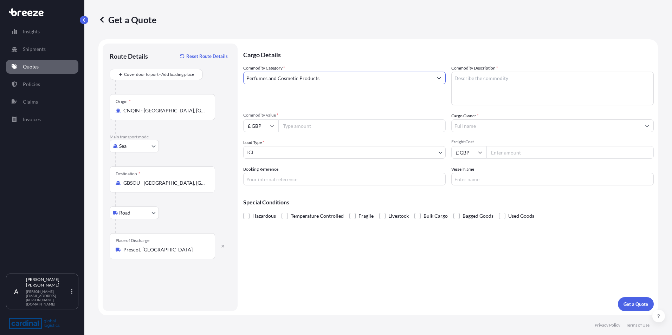
type input "Perfumes and Cosmetic Products"
click at [487, 88] on textarea "Commodity Description *" at bounding box center [552, 89] width 202 height 34
type textarea "BATH SALTS"
click at [273, 126] on icon at bounding box center [272, 126] width 4 height 2
click at [264, 174] on div "$ USD" at bounding box center [261, 174] width 30 height 13
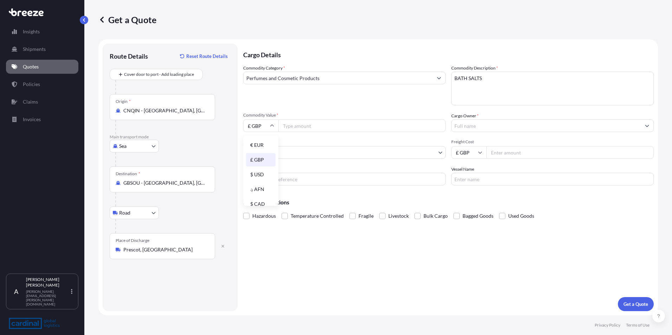
type input "$ USD"
click at [296, 129] on input "Commodity Value *" at bounding box center [361, 125] width 167 height 13
type input "12720"
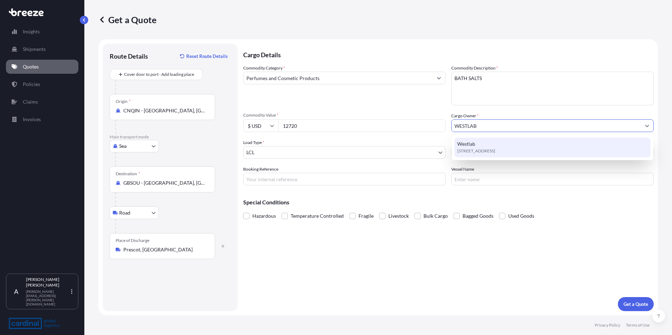
click at [476, 148] on span "[STREET_ADDRESS]" at bounding box center [476, 151] width 38 height 7
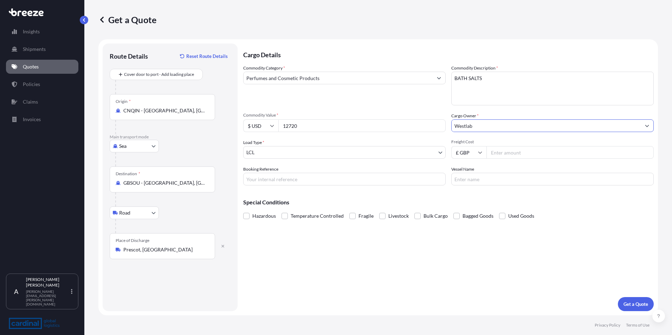
type input "Westlab"
click at [263, 151] on body "15 options available. 0 options available. 1 option available. Insights Shipmen…" at bounding box center [336, 167] width 672 height 335
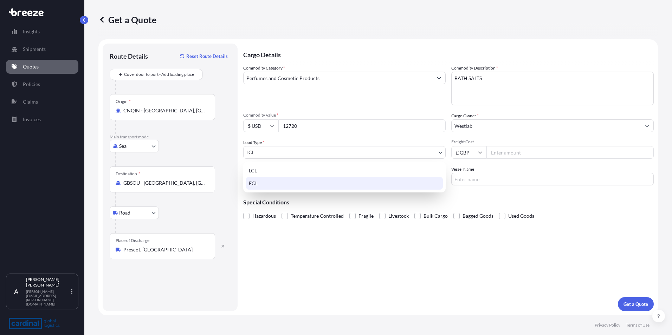
click at [259, 183] on div "FCL" at bounding box center [344, 183] width 197 height 13
select select "2"
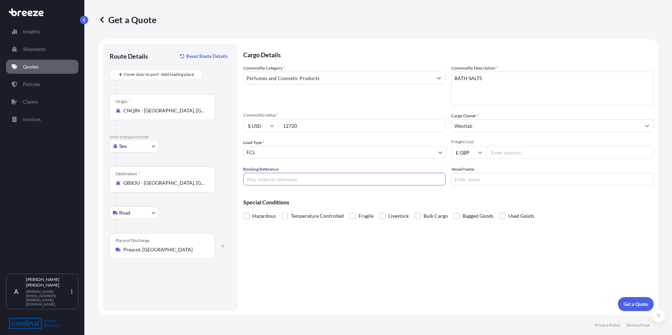
click at [270, 179] on input "Booking Reference" at bounding box center [344, 179] width 202 height 13
type input "2GEO5070723"
type input "HMM GDANSK"
click at [636, 305] on p "Get a Quote" at bounding box center [635, 304] width 25 height 7
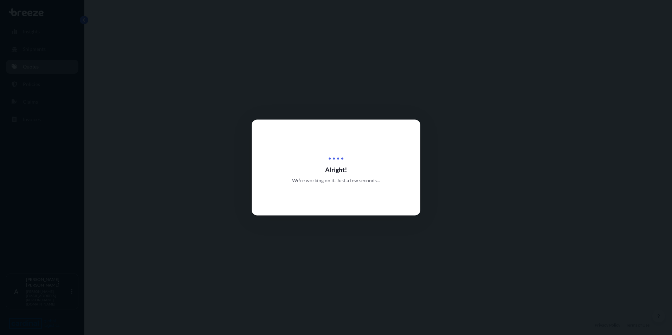
select select "Sea"
select select "Road"
select select "2"
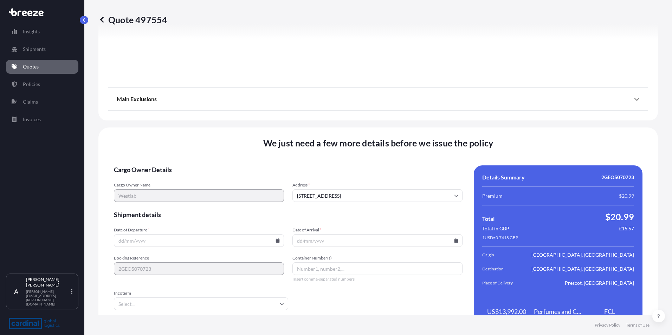
scroll to position [829, 0]
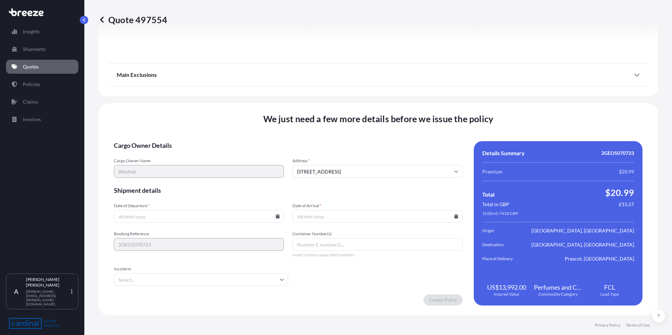
click at [119, 215] on input "Date of Departure *" at bounding box center [199, 216] width 170 height 13
type input "[DATE]"
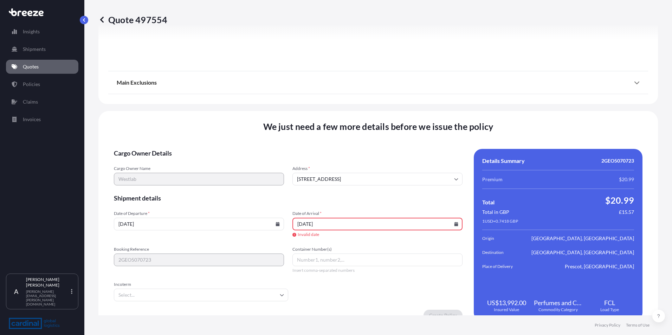
type input "[DATE]"
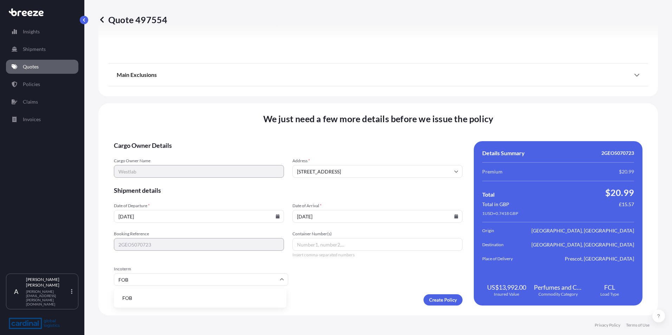
type input "FOB"
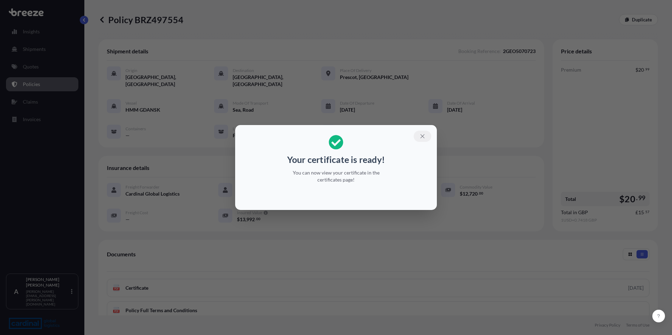
click at [425, 135] on icon "button" at bounding box center [422, 136] width 6 height 6
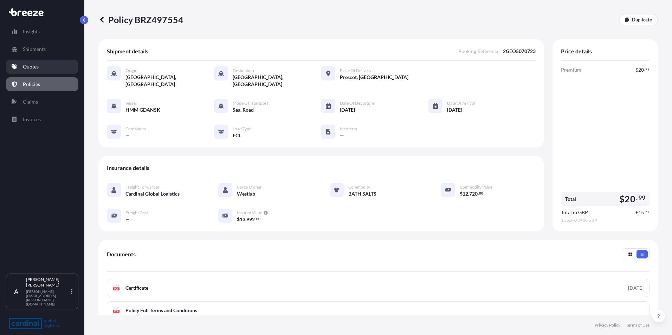
click at [33, 64] on p "Quotes" at bounding box center [31, 66] width 16 height 7
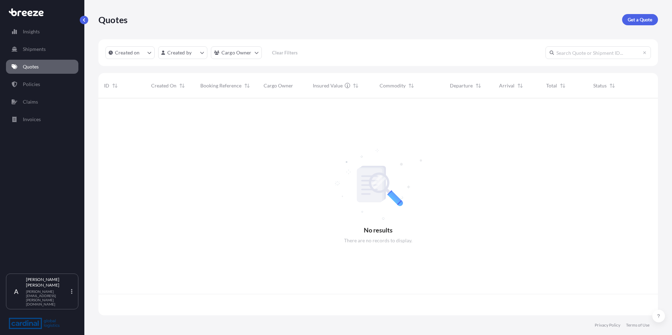
scroll to position [216, 554]
click at [638, 18] on p "Get a Quote" at bounding box center [640, 19] width 25 height 7
select select "Sea"
select select "1"
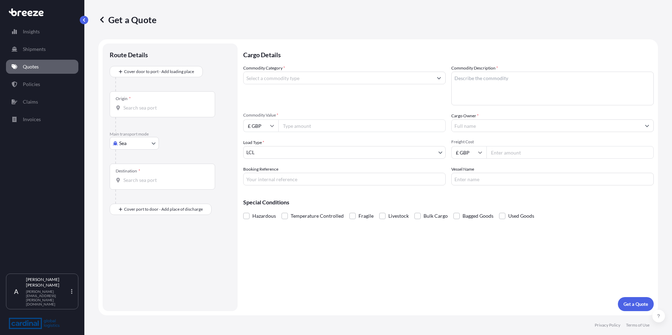
click at [123, 106] on input "Origin *" at bounding box center [164, 107] width 83 height 7
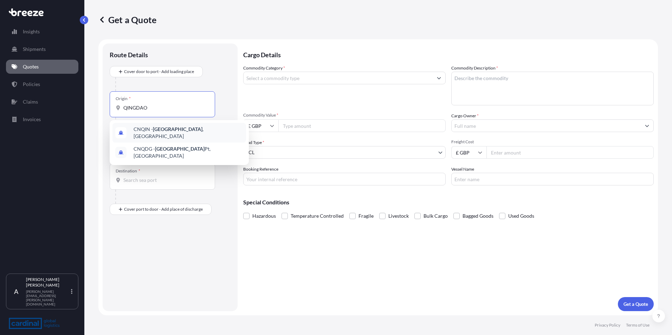
click at [147, 128] on span "CNQIN - [GEOGRAPHIC_DATA] , [GEOGRAPHIC_DATA]" at bounding box center [189, 133] width 110 height 14
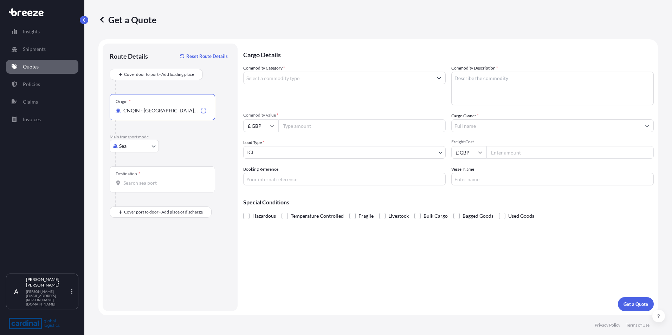
type input "CNQIN - [GEOGRAPHIC_DATA], [GEOGRAPHIC_DATA]"
click at [133, 185] on input "Destination *" at bounding box center [164, 183] width 83 height 7
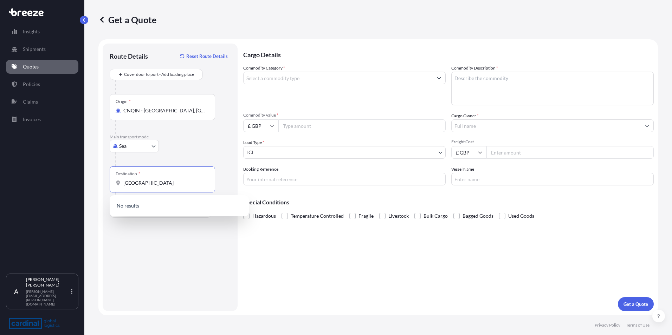
click at [129, 183] on input "[GEOGRAPHIC_DATA]" at bounding box center [164, 183] width 83 height 7
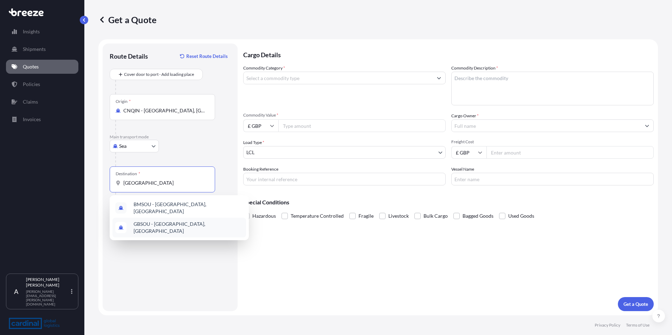
click at [156, 226] on span "GBSOU - [GEOGRAPHIC_DATA], [GEOGRAPHIC_DATA]" at bounding box center [189, 228] width 110 height 14
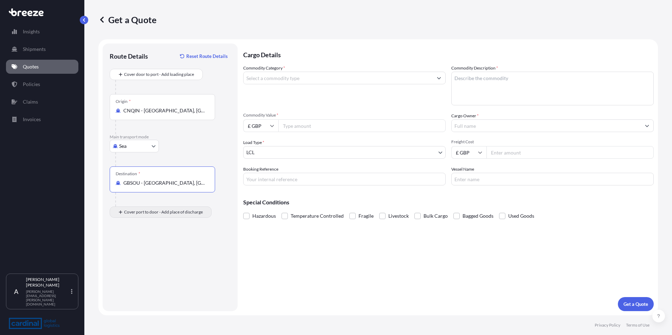
type input "GBSOU - [GEOGRAPHIC_DATA], [GEOGRAPHIC_DATA]"
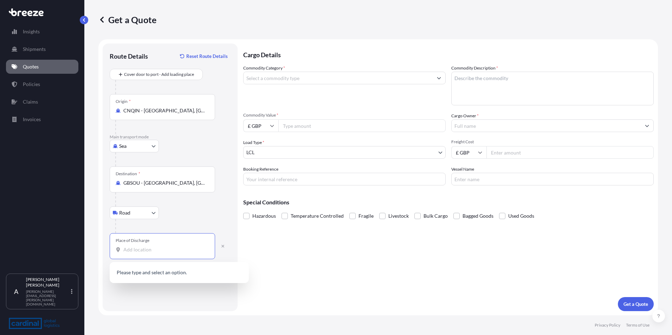
click at [136, 251] on input "Place of Discharge" at bounding box center [164, 249] width 83 height 7
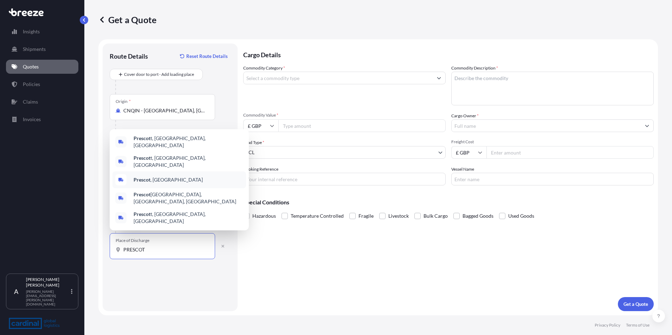
click at [145, 182] on div "Prescot , [GEOGRAPHIC_DATA]" at bounding box center [179, 180] width 134 height 17
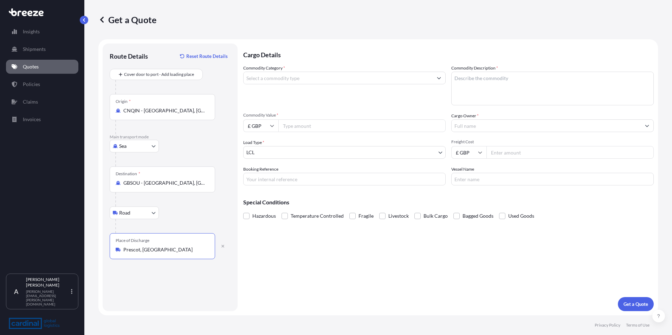
type input "Prescot, [GEOGRAPHIC_DATA]"
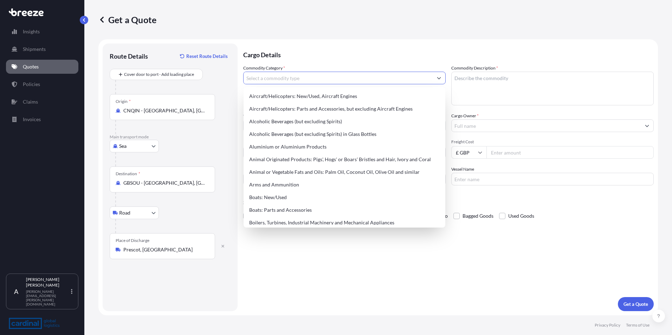
click at [270, 78] on input "Commodity Category *" at bounding box center [338, 78] width 189 height 13
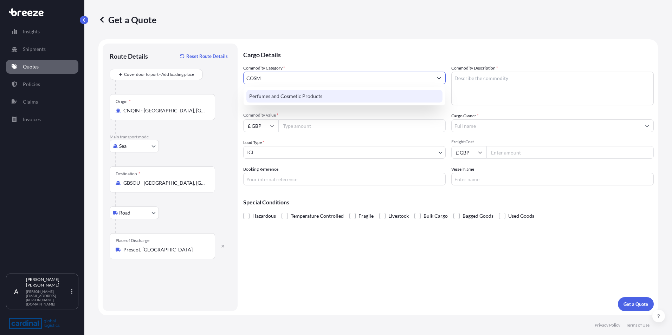
click at [271, 96] on div "Perfumes and Cosmetic Products" at bounding box center [344, 96] width 196 height 13
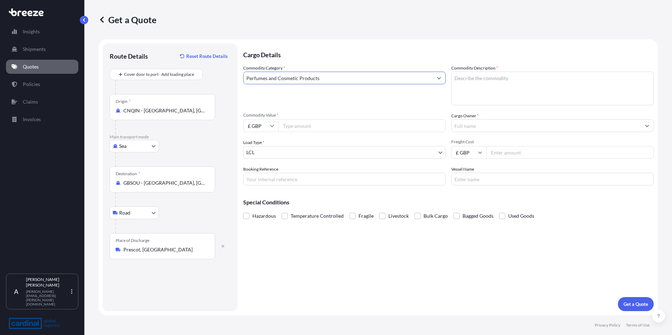
type input "Perfumes and Cosmetic Products"
click at [473, 83] on textarea "Commodity Description *" at bounding box center [552, 89] width 202 height 34
type textarea "BATH SALTS"
click at [273, 125] on icon at bounding box center [272, 126] width 4 height 4
click at [262, 173] on div "$ USD" at bounding box center [261, 174] width 30 height 13
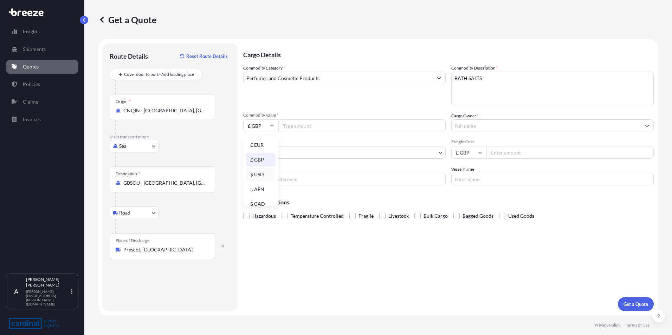
type input "$ USD"
click at [304, 124] on input "Commodity Value *" at bounding box center [361, 125] width 167 height 13
type input "19080"
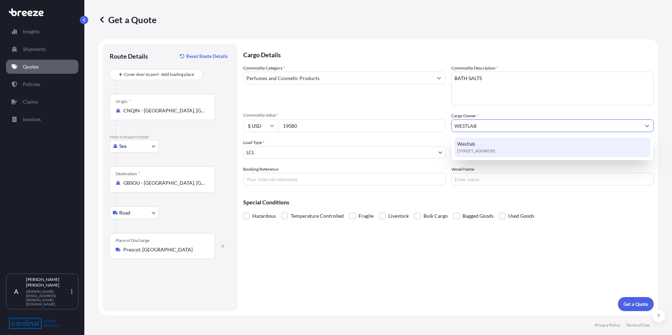
click at [482, 149] on span "[STREET_ADDRESS]" at bounding box center [476, 151] width 38 height 7
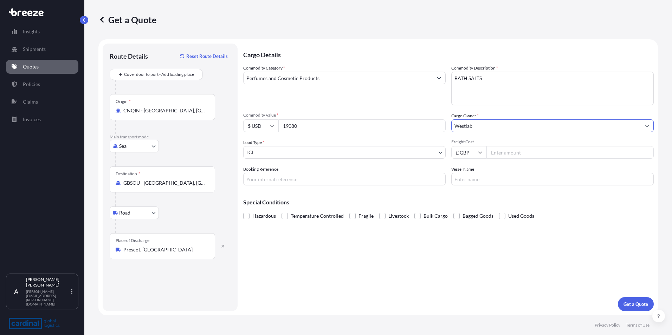
type input "Westlab"
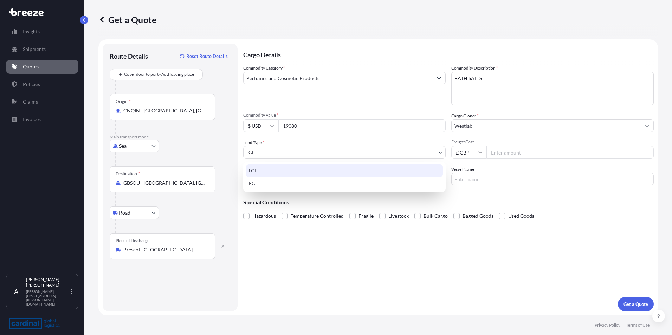
click at [254, 153] on body "15 options available. 0 options available. 1 option available. Insights Shipmen…" at bounding box center [336, 167] width 672 height 335
click at [262, 184] on div "FCL" at bounding box center [344, 183] width 197 height 13
select select "2"
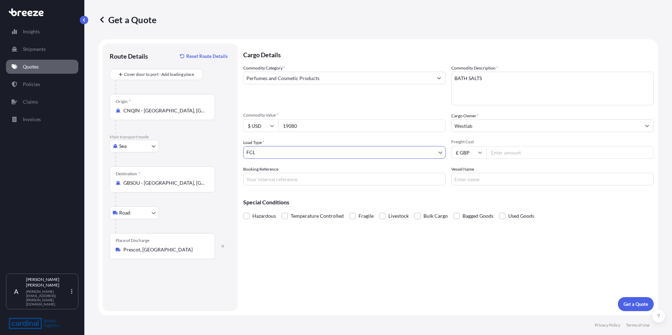
click at [251, 178] on input "Booking Reference" at bounding box center [344, 179] width 202 height 13
type input "2GEO5070722"
click at [466, 176] on input "Vessel Name" at bounding box center [552, 179] width 202 height 13
type input "HMM GDANSK"
click at [635, 303] on p "Get a Quote" at bounding box center [635, 304] width 25 height 7
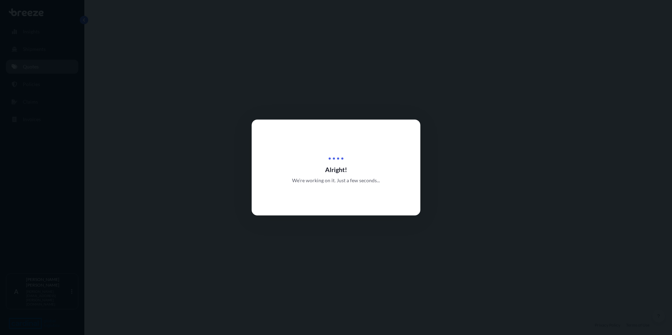
select select "Sea"
select select "Road"
select select "2"
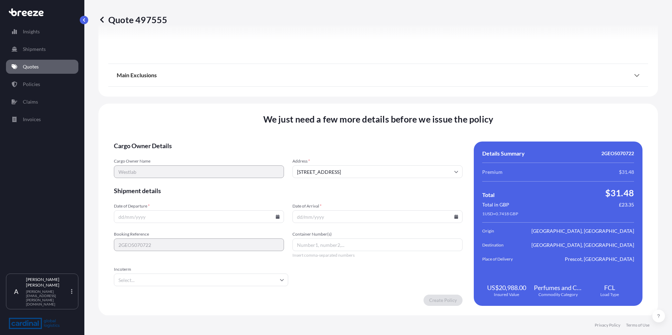
scroll to position [829, 0]
click at [119, 217] on input "Date of Departure *" at bounding box center [199, 216] width 170 height 13
type input "[DATE]"
type input "FOB"
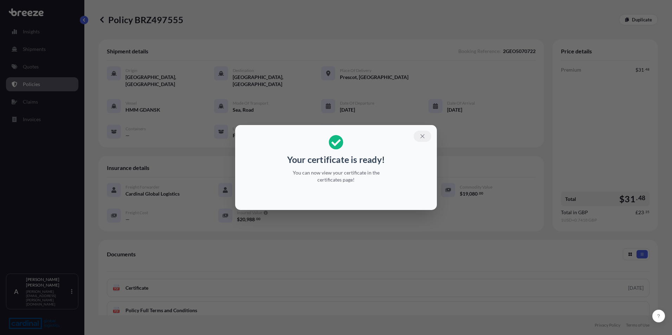
click at [424, 133] on icon "button" at bounding box center [422, 136] width 6 height 6
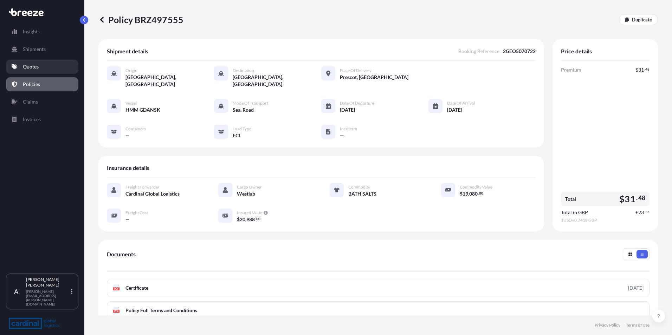
click at [27, 65] on p "Quotes" at bounding box center [31, 66] width 16 height 7
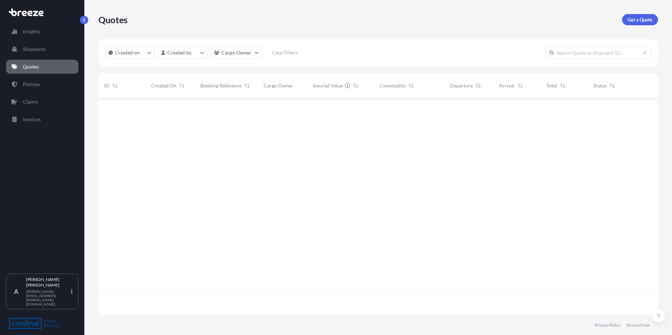
scroll to position [216, 554]
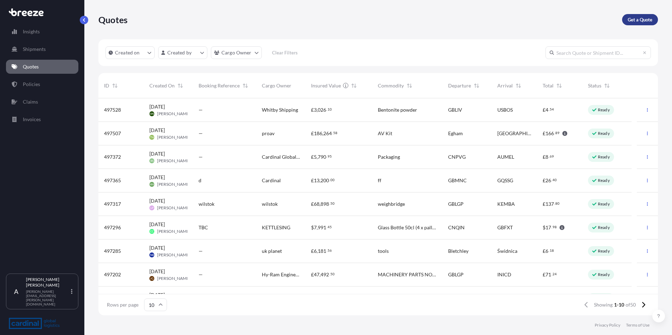
click at [641, 15] on link "Get a Quote" at bounding box center [640, 19] width 36 height 11
select select "Sea"
select select "1"
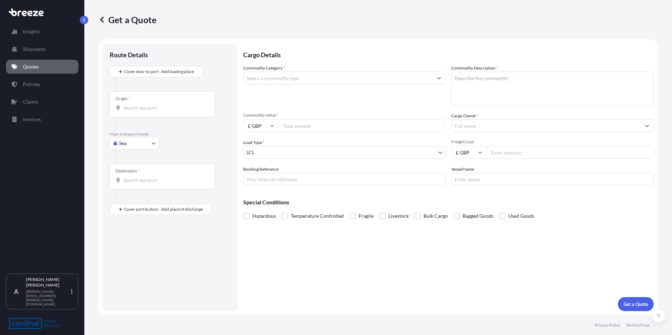
drag, startPoint x: 131, startPoint y: 108, endPoint x: 142, endPoint y: 106, distance: 11.2
click at [132, 107] on input "Origin *" at bounding box center [164, 107] width 83 height 7
click at [127, 105] on input "Origin * Please select an origin" at bounding box center [164, 107] width 83 height 7
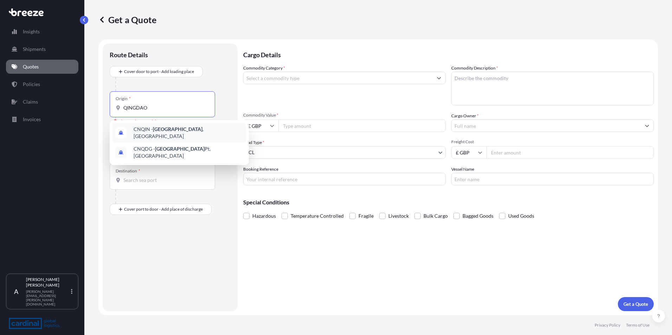
click at [140, 134] on span "CNQIN - [GEOGRAPHIC_DATA] , [GEOGRAPHIC_DATA]" at bounding box center [189, 133] width 110 height 14
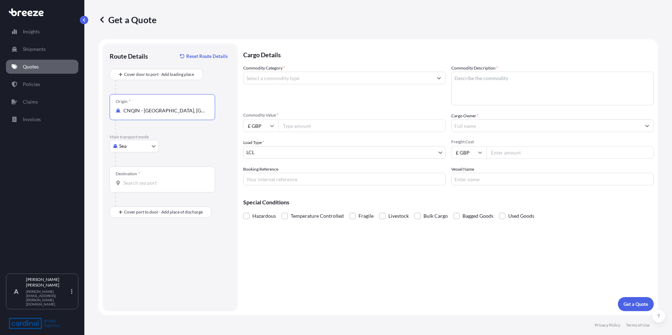
type input "CNQIN - [GEOGRAPHIC_DATA], [GEOGRAPHIC_DATA]"
drag, startPoint x: 126, startPoint y: 185, endPoint x: 133, endPoint y: 185, distance: 6.7
click at [126, 185] on input "Destination *" at bounding box center [164, 183] width 83 height 7
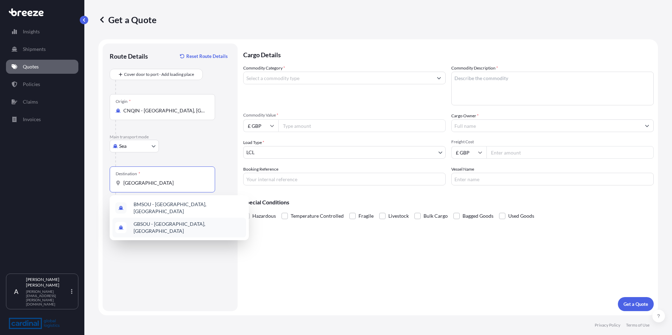
click at [148, 222] on span "GBSOU - [GEOGRAPHIC_DATA], [GEOGRAPHIC_DATA]" at bounding box center [189, 228] width 110 height 14
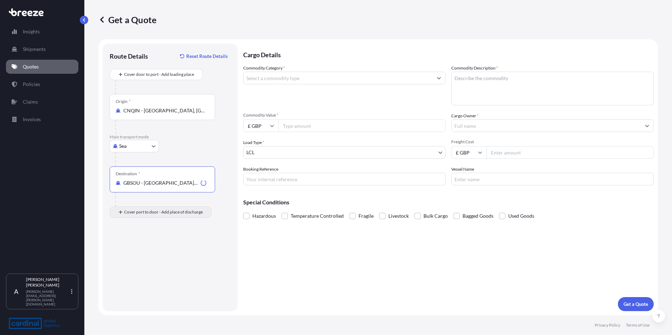
type input "GBSOU - [GEOGRAPHIC_DATA], [GEOGRAPHIC_DATA]"
drag, startPoint x: 136, startPoint y: 246, endPoint x: 142, endPoint y: 245, distance: 5.3
click at [138, 246] on div "Place of Discharge" at bounding box center [162, 246] width 105 height 26
click at [127, 248] on input "Place of Discharge" at bounding box center [164, 249] width 83 height 7
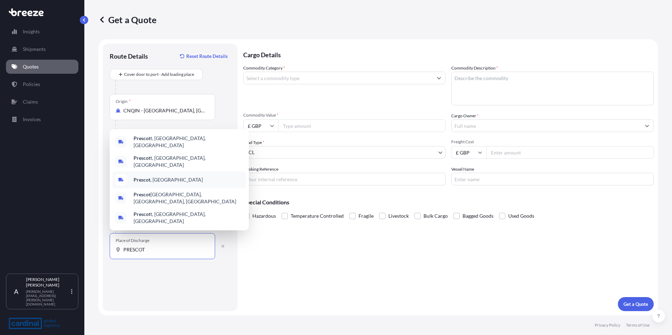
click at [150, 183] on span "Prescot , [GEOGRAPHIC_DATA]" at bounding box center [168, 179] width 69 height 7
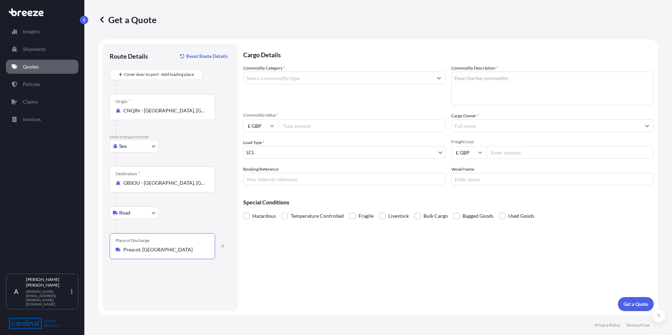
type input "Prescot, [GEOGRAPHIC_DATA]"
click at [272, 76] on input "Commodity Category *" at bounding box center [338, 78] width 189 height 13
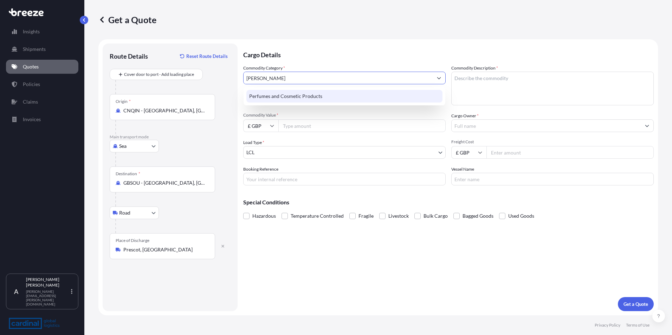
click at [280, 96] on div "Perfumes and Cosmetic Products" at bounding box center [344, 96] width 196 height 13
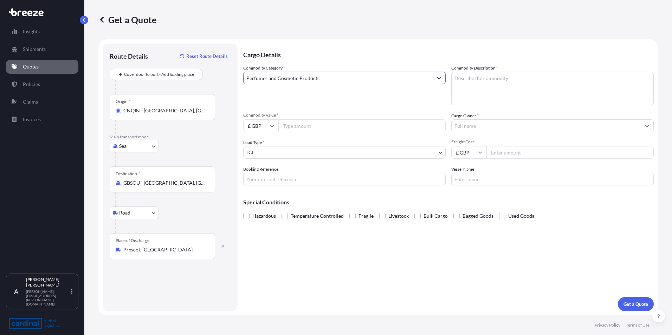
type input "Perfumes and Cosmetic Products"
drag, startPoint x: 479, startPoint y: 87, endPoint x: 483, endPoint y: 86, distance: 3.7
click at [479, 87] on textarea "Commodity Description *" at bounding box center [552, 89] width 202 height 34
type textarea "BATH SALTS"
click at [271, 126] on icon at bounding box center [272, 126] width 4 height 2
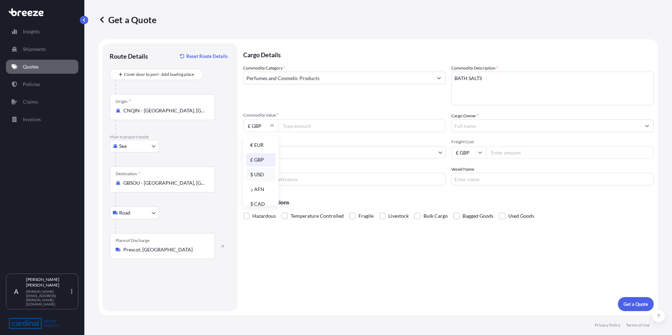
click at [256, 174] on div "$ USD" at bounding box center [261, 174] width 30 height 13
type input "$ USD"
click at [291, 125] on input "Commodity Value *" at bounding box center [361, 125] width 167 height 13
drag, startPoint x: 287, startPoint y: 125, endPoint x: 331, endPoint y: 128, distance: 43.3
click at [287, 126] on input "Commodity Value *" at bounding box center [361, 125] width 167 height 13
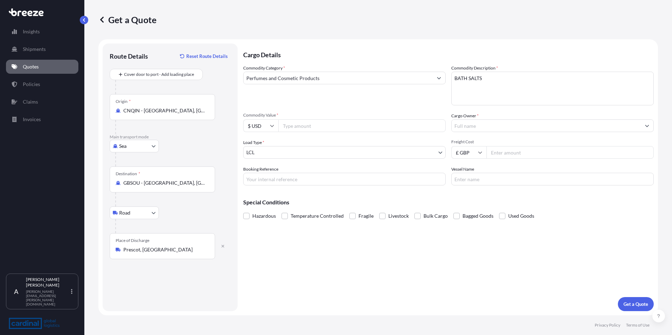
drag, startPoint x: 289, startPoint y: 126, endPoint x: 296, endPoint y: 126, distance: 6.7
click at [289, 126] on input "Commodity Value *" at bounding box center [361, 125] width 167 height 13
type input "10915"
type input "WESTLAB"
click at [494, 124] on input "WESTLAB" at bounding box center [546, 125] width 189 height 13
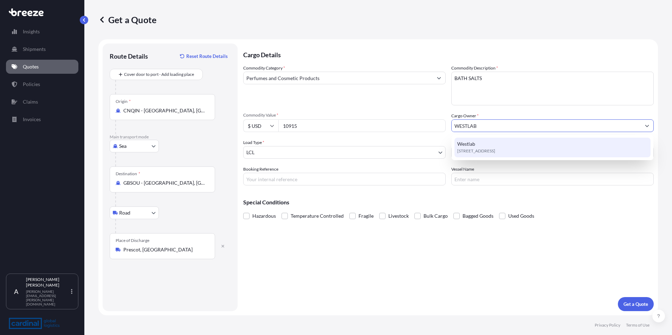
click at [483, 145] on div "Westlab [STREET_ADDRESS]" at bounding box center [552, 148] width 196 height 20
type input "Westlab"
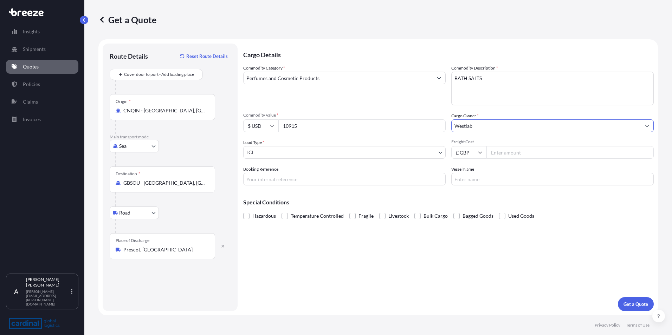
click at [266, 151] on body "15 options available. 0 options available. 1 option available. Insights Shipmen…" at bounding box center [336, 167] width 672 height 335
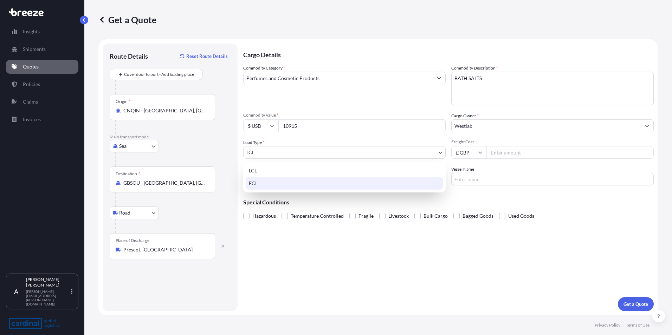
click at [266, 183] on div "FCL" at bounding box center [344, 183] width 197 height 13
select select "2"
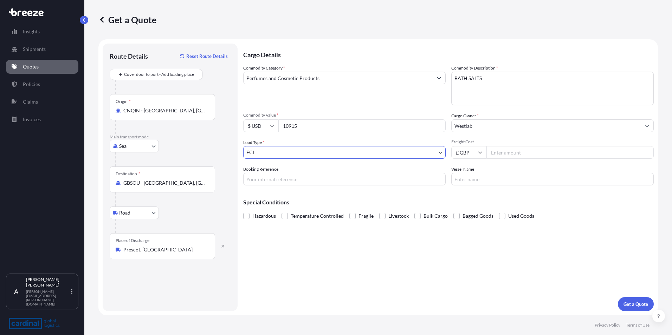
drag, startPoint x: 248, startPoint y: 177, endPoint x: 252, endPoint y: 177, distance: 3.9
click at [248, 177] on input "Booking Reference" at bounding box center [344, 179] width 202 height 13
type input "2GEO5070515"
drag, startPoint x: 477, startPoint y: 180, endPoint x: 493, endPoint y: 179, distance: 16.6
click at [477, 180] on input "Vessel Name" at bounding box center [552, 179] width 202 height 13
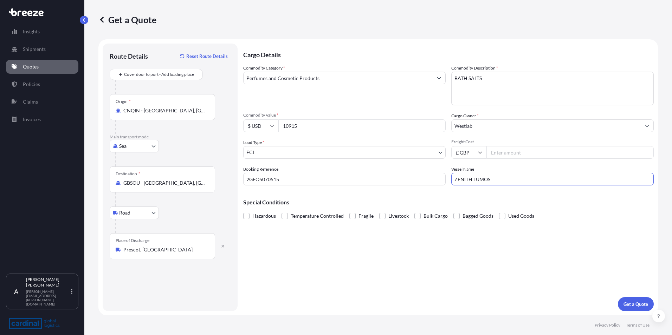
type input "ZENITH LUMOS"
click at [492, 272] on div "Cargo Details Commodity Category * Perfumes and Cosmetic Products Commodity Des…" at bounding box center [448, 178] width 411 height 268
click at [632, 302] on p "Get a Quote" at bounding box center [635, 304] width 25 height 7
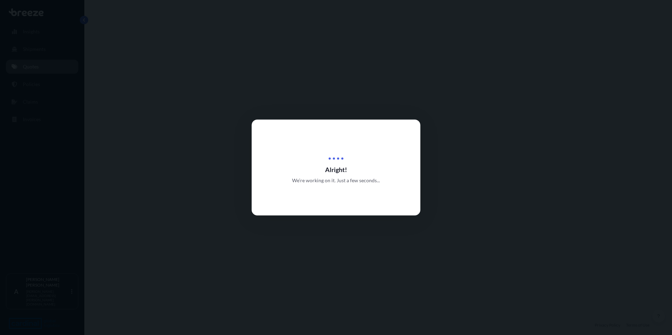
select select "Sea"
select select "Road"
select select "2"
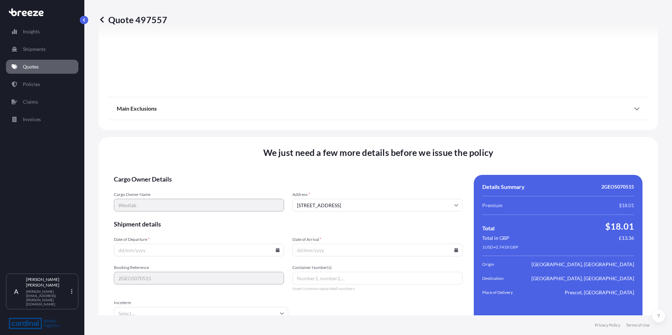
scroll to position [829, 0]
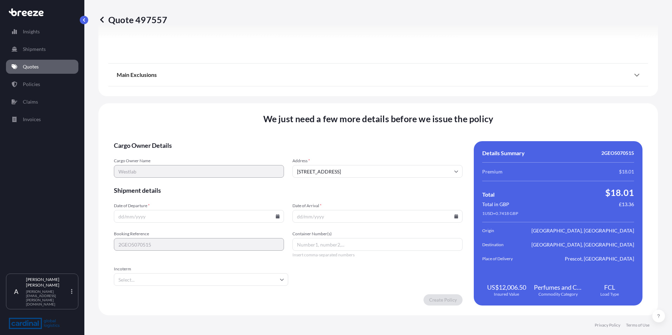
click at [119, 216] on input "Date of Departure *" at bounding box center [199, 216] width 170 height 13
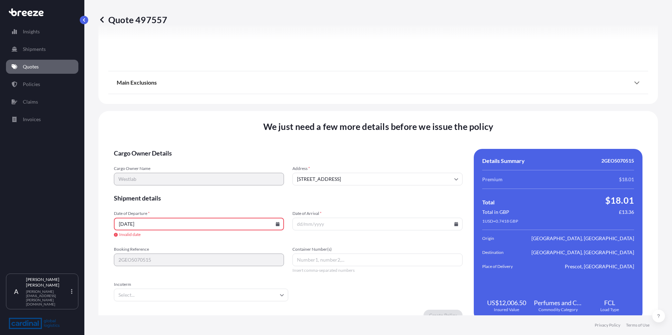
type input "[DATE]"
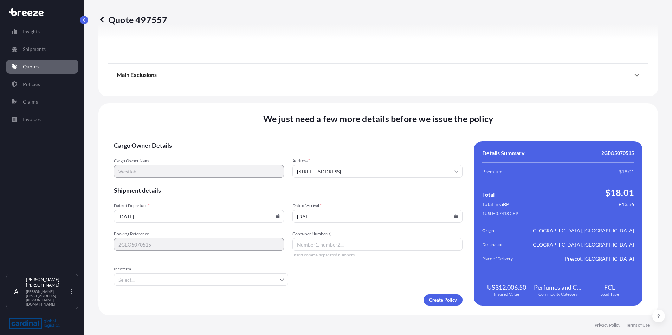
type input "[DATE]"
click at [134, 277] on input "Incoterm" at bounding box center [201, 279] width 174 height 13
type input "FOB"
click at [127, 296] on li "FOB" at bounding box center [200, 298] width 167 height 13
click at [369, 274] on form "Cargo Owner Details Cargo Owner Name Westlab Address * [STREET_ADDRESS] Shipmen…" at bounding box center [288, 223] width 349 height 164
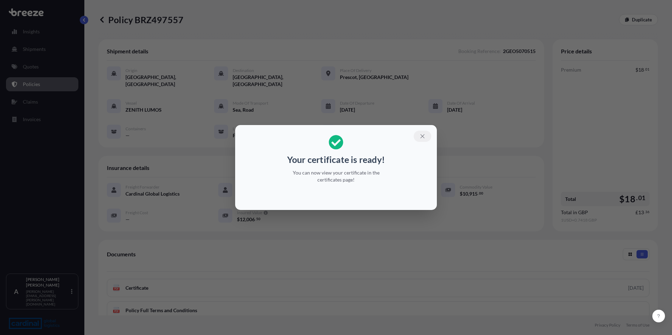
click at [420, 134] on icon "button" at bounding box center [422, 136] width 6 height 6
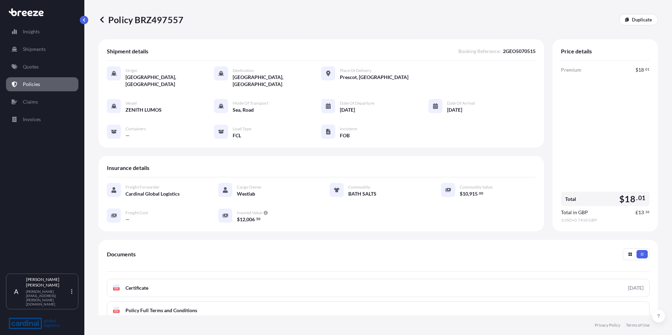
click at [20, 170] on div "Insights Shipments Quotes Policies Claims Invoices" at bounding box center [42, 146] width 72 height 256
click at [31, 186] on div "Insights Shipments Quotes Policies Claims Invoices" at bounding box center [42, 146] width 72 height 256
click at [312, 230] on div "Shipment details Booking Reference : 2GEO5070515 Origin [GEOGRAPHIC_DATA], [GEO…" at bounding box center [378, 221] width 560 height 364
click at [95, 228] on div "Policy BRZ497557 Duplicate Shipment details Booking Reference : 2GEO5070515 Ori…" at bounding box center [378, 158] width 588 height 316
click at [29, 64] on p "Quotes" at bounding box center [31, 66] width 16 height 7
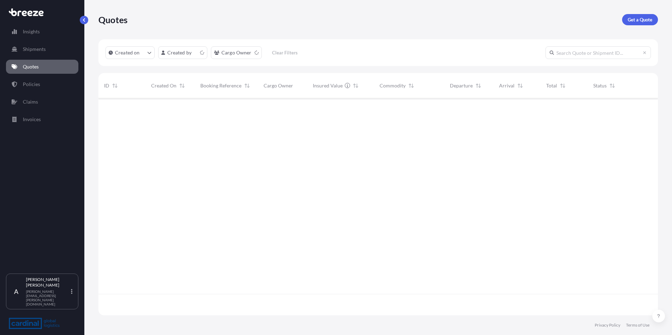
scroll to position [216, 554]
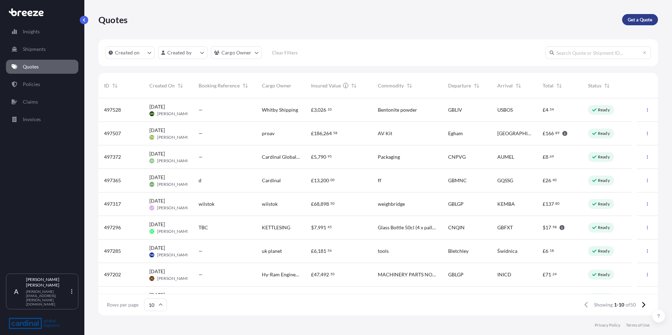
click at [630, 22] on p "Get a Quote" at bounding box center [640, 19] width 25 height 7
select select "Sea"
select select "1"
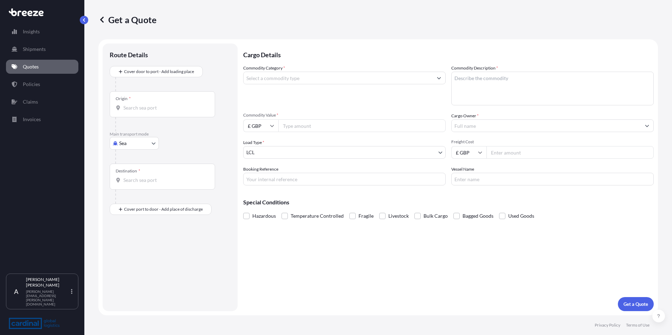
drag, startPoint x: 126, startPoint y: 106, endPoint x: 141, endPoint y: 106, distance: 15.1
click at [133, 106] on input "Origin *" at bounding box center [164, 107] width 83 height 7
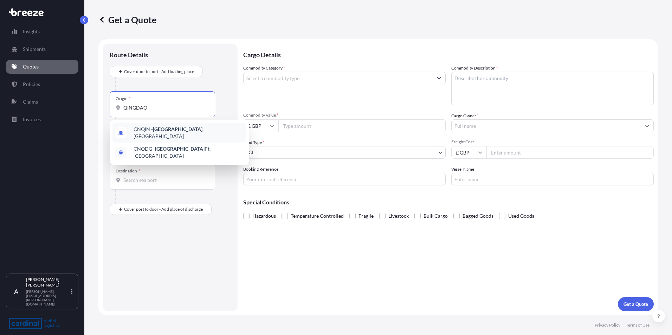
click at [148, 133] on span "CNQIN - [GEOGRAPHIC_DATA] , [GEOGRAPHIC_DATA]" at bounding box center [189, 133] width 110 height 14
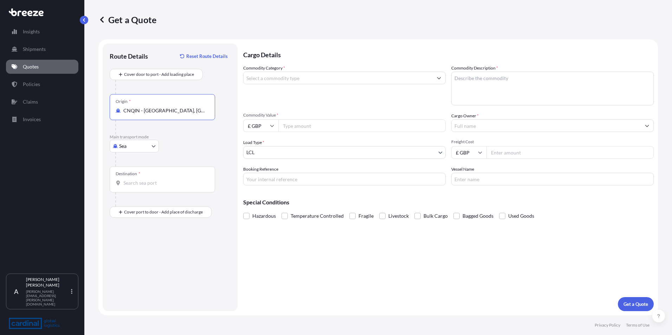
type input "CNQIN - [GEOGRAPHIC_DATA], [GEOGRAPHIC_DATA]"
click at [128, 179] on div "Destination *" at bounding box center [162, 180] width 105 height 26
click at [133, 180] on input "Destination *" at bounding box center [164, 183] width 83 height 7
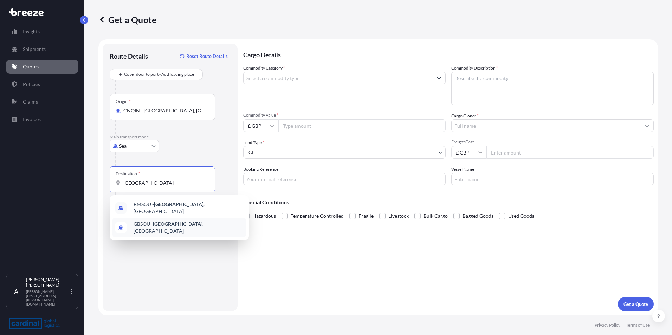
click at [152, 222] on span "GBSOU - [GEOGRAPHIC_DATA] , [GEOGRAPHIC_DATA]" at bounding box center [189, 228] width 110 height 14
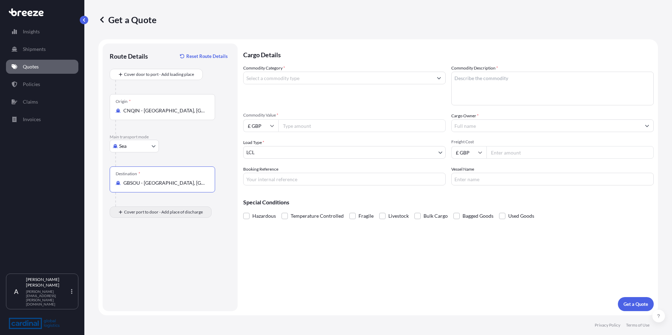
type input "GBSOU - [GEOGRAPHIC_DATA], [GEOGRAPHIC_DATA]"
click at [128, 252] on input "Place of Discharge" at bounding box center [164, 249] width 83 height 7
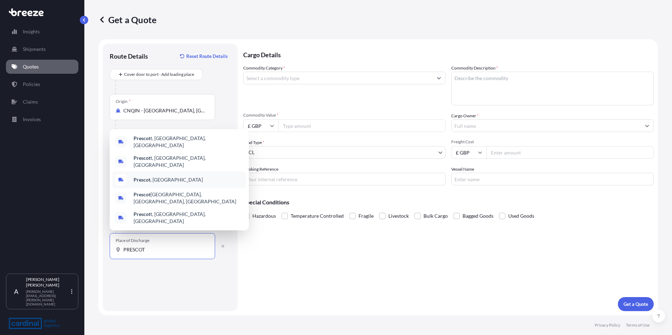
click at [148, 183] on b "Prescot" at bounding box center [142, 180] width 17 height 6
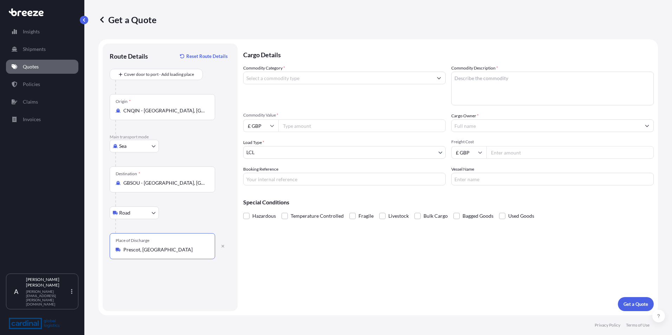
type input "Prescot, [GEOGRAPHIC_DATA]"
click at [261, 75] on input "Commodity Category *" at bounding box center [338, 78] width 189 height 13
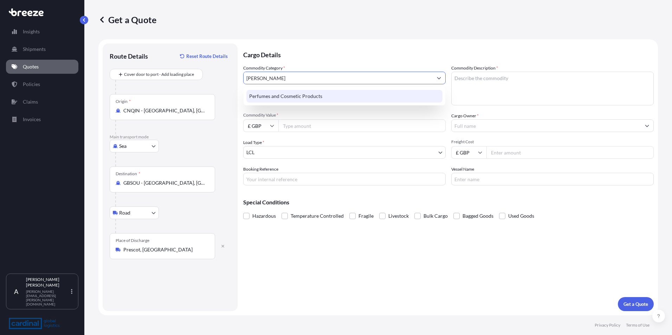
click at [257, 95] on div "Perfumes and Cosmetic Products" at bounding box center [344, 96] width 196 height 13
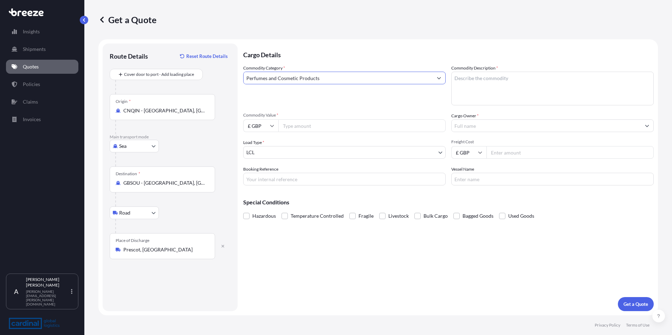
type input "Perfumes and Cosmetic Products"
click at [470, 82] on textarea "Commodity Description *" at bounding box center [552, 89] width 202 height 34
type textarea "BATH SALTS"
click at [269, 125] on input "£ GBP" at bounding box center [260, 125] width 35 height 13
click at [257, 175] on div "$ USD" at bounding box center [261, 174] width 30 height 13
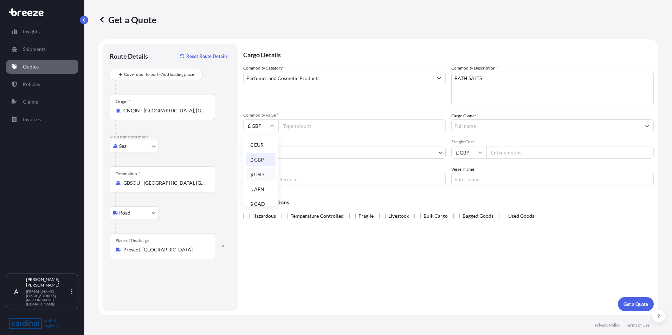
type input "$ USD"
click at [287, 126] on input "Commodity Value *" at bounding box center [361, 125] width 167 height 13
click at [297, 125] on input "Commodity Value *" at bounding box center [361, 125] width 167 height 13
click at [299, 123] on input "Commodity Value *" at bounding box center [361, 125] width 167 height 13
type input "10915"
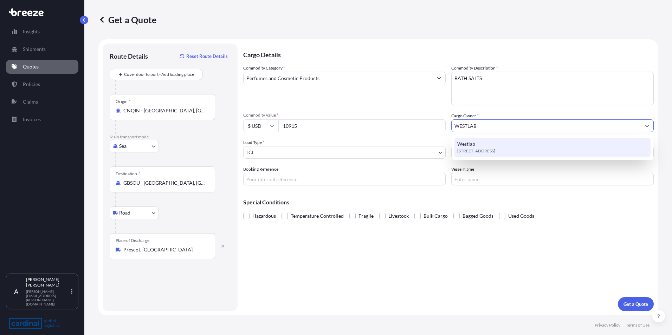
click at [472, 147] on span "Westlab" at bounding box center [466, 144] width 18 height 7
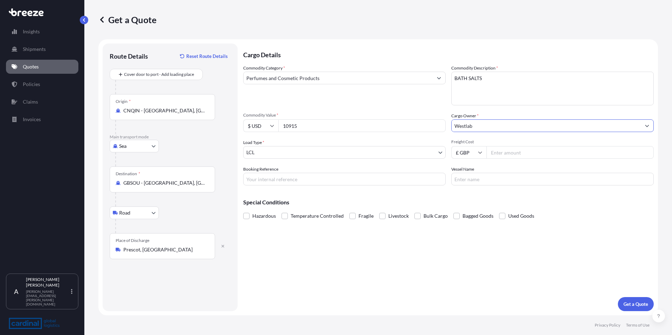
type input "Westlab"
click at [304, 149] on body "15 options available. 0 options available. 1 option available. Insights Shipmen…" at bounding box center [336, 167] width 672 height 335
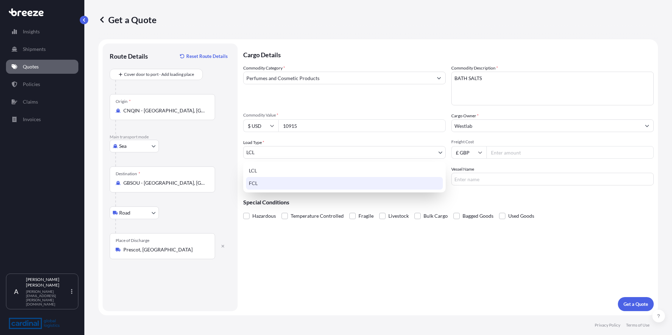
click at [269, 186] on div "FCL" at bounding box center [344, 183] width 197 height 13
select select "2"
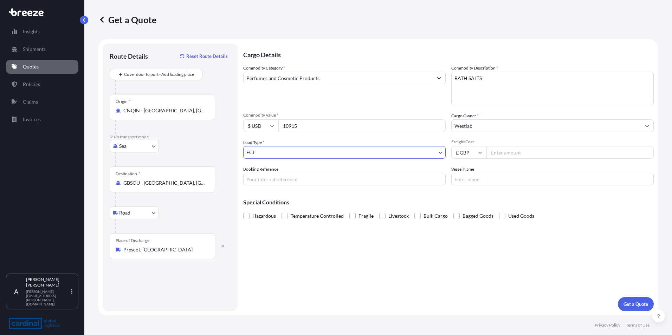
drag, startPoint x: 253, startPoint y: 178, endPoint x: 279, endPoint y: 177, distance: 25.3
click at [253, 177] on input "Booking Reference" at bounding box center [344, 179] width 202 height 13
type input "2GEO5070514"
click at [466, 183] on input "Vessel Name" at bounding box center [552, 179] width 202 height 13
type input "HMM [GEOGRAPHIC_DATA]"
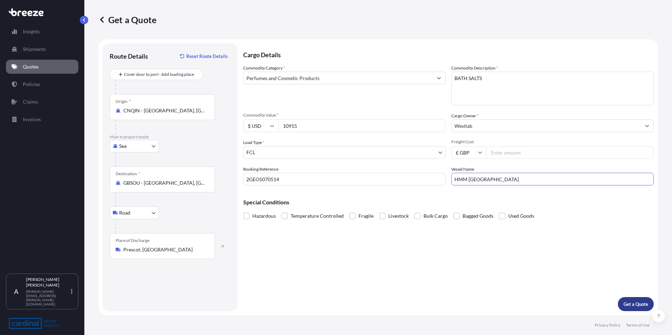
click at [632, 303] on p "Get a Quote" at bounding box center [635, 304] width 25 height 7
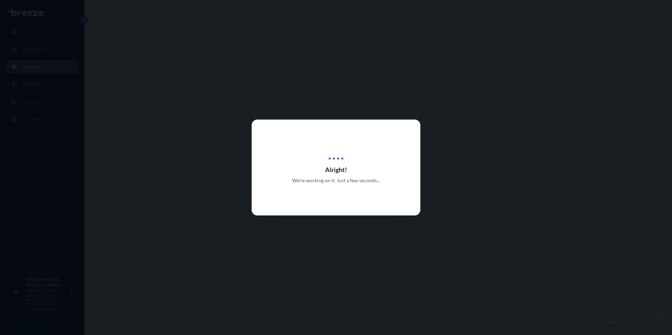
select select "Sea"
select select "Road"
select select "2"
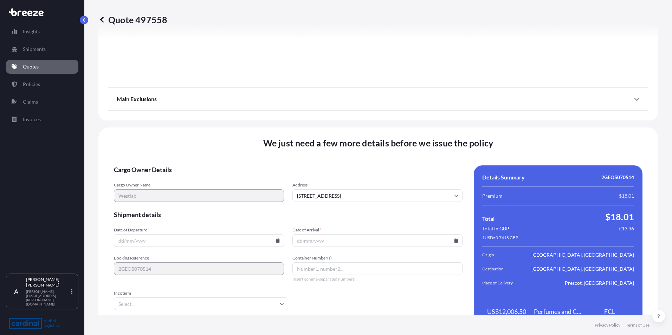
scroll to position [829, 0]
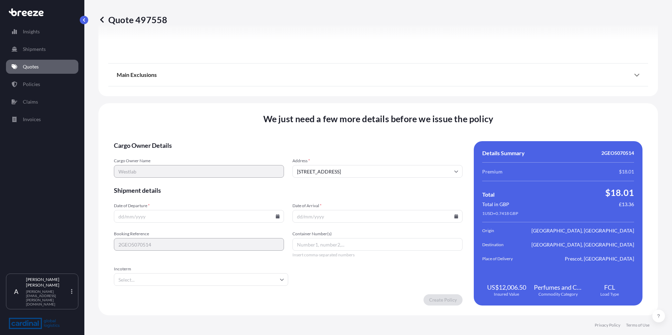
drag, startPoint x: 121, startPoint y: 217, endPoint x: 142, endPoint y: 218, distance: 21.1
click at [121, 217] on input "Date of Departure *" at bounding box center [199, 216] width 170 height 13
type input "[DATE]"
type input "FOB"
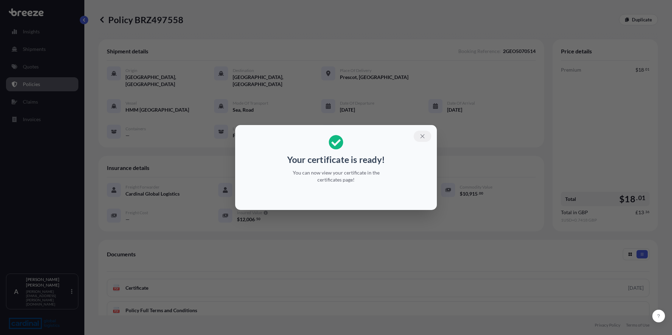
click at [424, 137] on icon "button" at bounding box center [422, 136] width 6 height 6
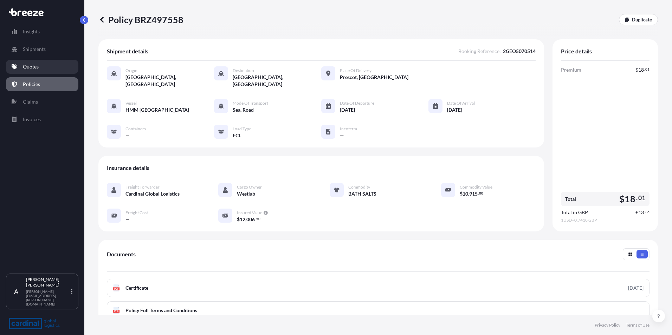
click at [30, 66] on p "Quotes" at bounding box center [31, 66] width 16 height 7
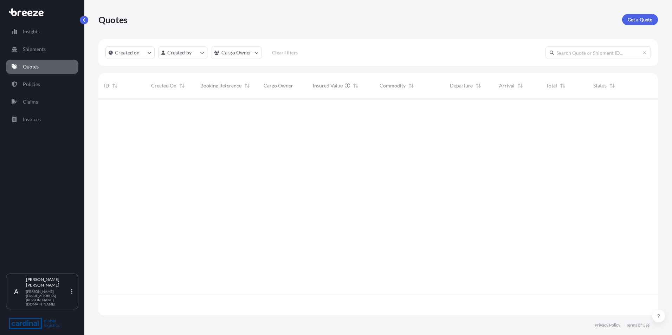
scroll to position [216, 554]
click at [642, 21] on p "Get a Quote" at bounding box center [640, 19] width 25 height 7
select select "Sea"
select select "1"
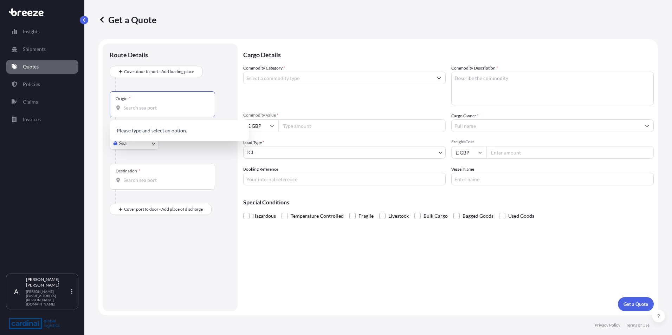
click at [128, 109] on input "Origin *" at bounding box center [164, 107] width 83 height 7
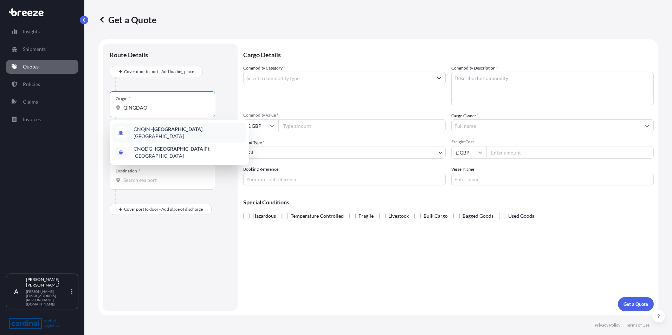
click at [150, 129] on span "CNQIN - [GEOGRAPHIC_DATA] , [GEOGRAPHIC_DATA]" at bounding box center [189, 133] width 110 height 14
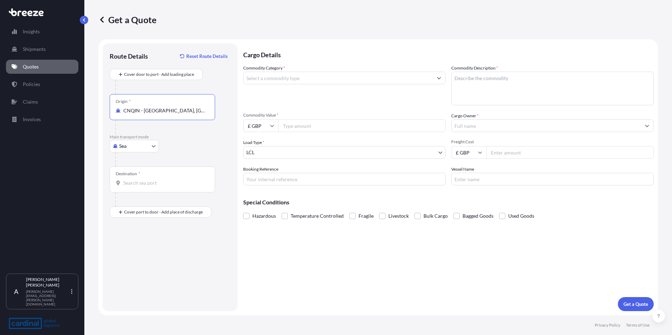
type input "CNQIN - [GEOGRAPHIC_DATA], [GEOGRAPHIC_DATA]"
drag, startPoint x: 124, startPoint y: 186, endPoint x: 139, endPoint y: 186, distance: 14.8
click at [125, 186] on input "Destination *" at bounding box center [164, 183] width 83 height 7
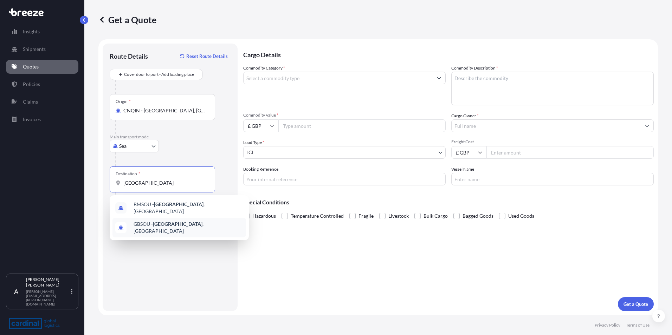
click at [194, 222] on span "GBSOU - [GEOGRAPHIC_DATA] , [GEOGRAPHIC_DATA]" at bounding box center [189, 228] width 110 height 14
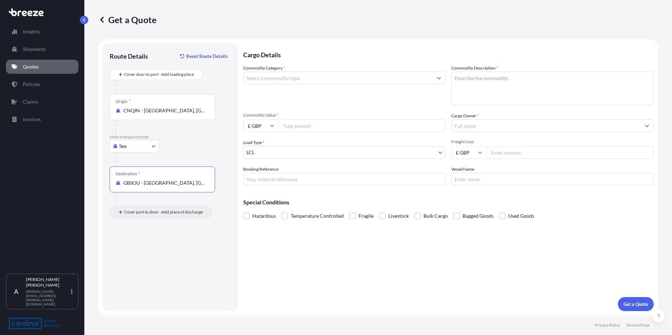
type input "GBSOU - [GEOGRAPHIC_DATA], [GEOGRAPHIC_DATA]"
drag, startPoint x: 135, startPoint y: 251, endPoint x: 151, endPoint y: 251, distance: 16.2
click at [135, 251] on input "Place of Discharge" at bounding box center [164, 249] width 83 height 7
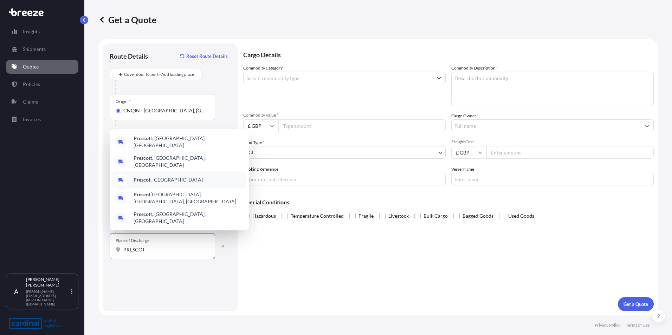
click at [148, 183] on b "Prescot" at bounding box center [142, 180] width 17 height 6
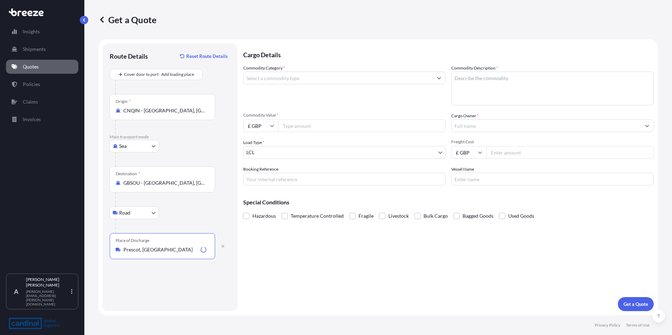
type input "Prescot, [GEOGRAPHIC_DATA]"
click at [359, 279] on div "Cargo Details Commodity Category * Commodity Description * Commodity Value * £ …" at bounding box center [448, 178] width 411 height 268
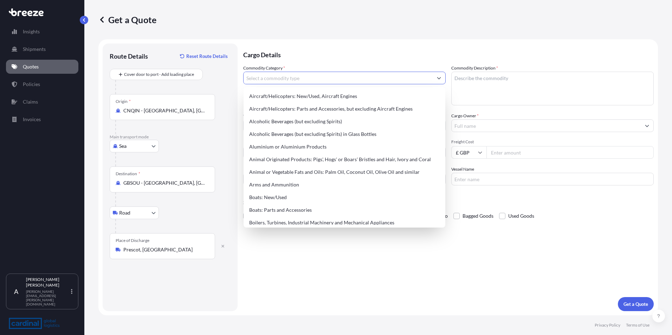
click at [267, 80] on input "Commodity Category *" at bounding box center [338, 78] width 189 height 13
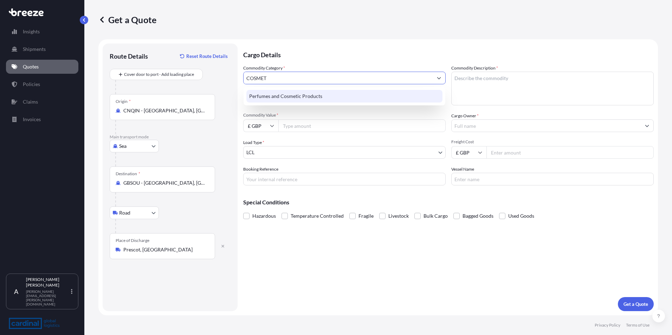
click at [311, 95] on div "Perfumes and Cosmetic Products" at bounding box center [344, 96] width 196 height 13
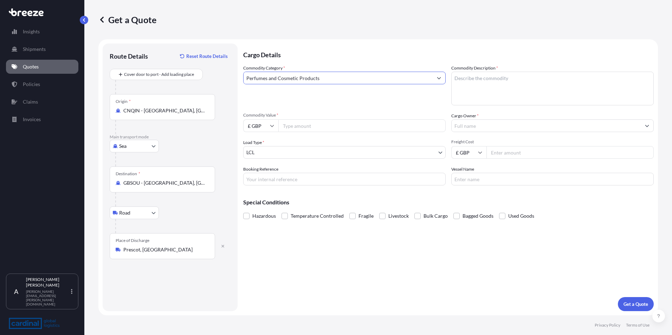
type input "Perfumes and Cosmetic Products"
click at [483, 82] on textarea "Commodity Description *" at bounding box center [552, 89] width 202 height 34
type textarea "BATH SALTS"
click at [273, 125] on icon at bounding box center [272, 126] width 4 height 2
click at [257, 172] on div "$ USD" at bounding box center [261, 174] width 30 height 13
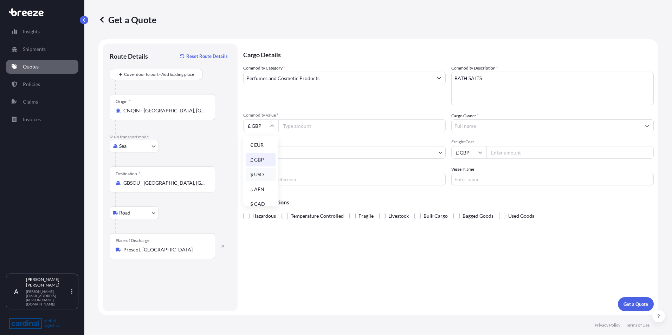
type input "$ USD"
click at [290, 126] on input "Commodity Value *" at bounding box center [361, 125] width 167 height 13
click at [169, 273] on div "Route Details Reset Route Details Cover door to port - Add loading place Place …" at bounding box center [170, 178] width 121 height 254
click at [295, 125] on input "Commodity Value *" at bounding box center [361, 125] width 167 height 13
click at [289, 125] on input "Commodity Value *" at bounding box center [361, 125] width 167 height 13
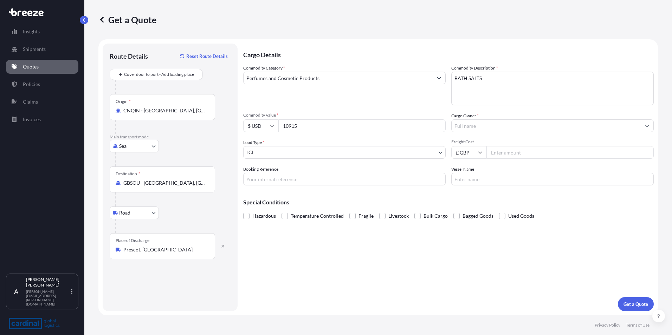
type input "10915"
click at [459, 124] on input "Cargo Owner *" at bounding box center [546, 125] width 189 height 13
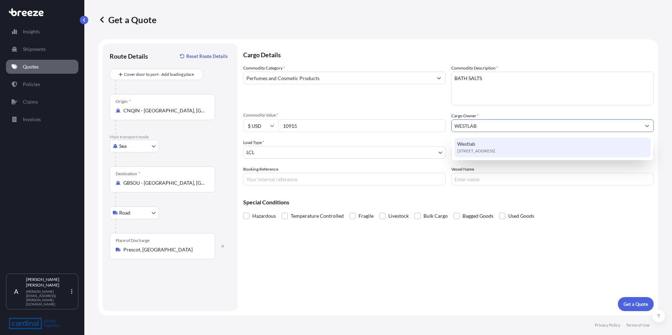
click at [472, 145] on span "Westlab" at bounding box center [466, 144] width 18 height 7
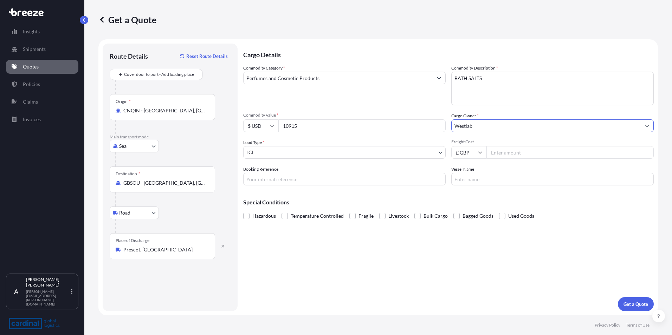
type input "Westlab"
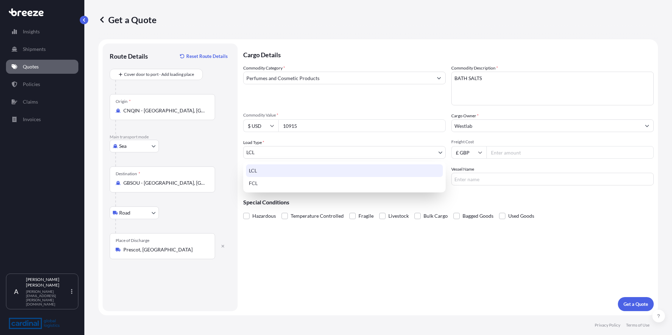
click at [259, 156] on body "15 options available. 0 options available. 1 option available. Insights Shipmen…" at bounding box center [336, 167] width 672 height 335
click at [260, 185] on div "FCL" at bounding box center [344, 183] width 197 height 13
select select "2"
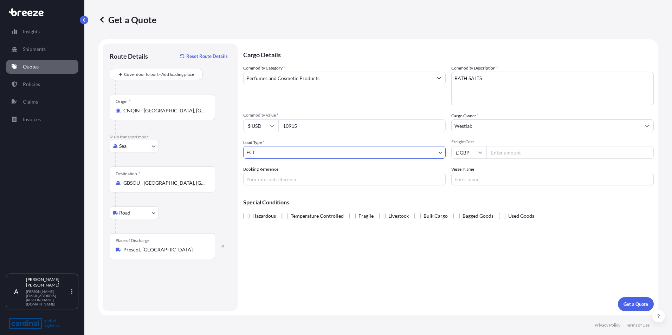
drag, startPoint x: 249, startPoint y: 177, endPoint x: 259, endPoint y: 179, distance: 10.1
click at [250, 177] on input "Booking Reference" at bounding box center [344, 179] width 202 height 13
type input "2GEO5070513"
click at [461, 184] on input "Vessel Name" at bounding box center [552, 179] width 202 height 13
click at [466, 179] on input "Vessel Name" at bounding box center [552, 179] width 202 height 13
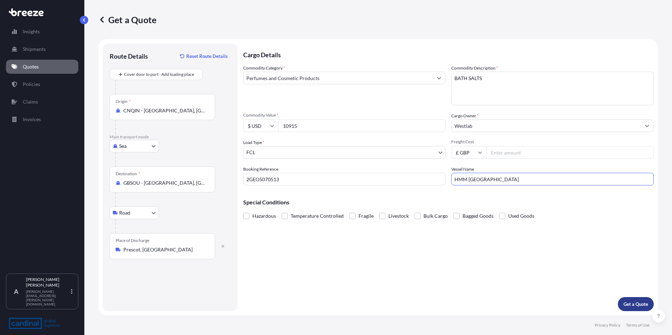
type input "HMM [GEOGRAPHIC_DATA]"
click at [636, 303] on p "Get a Quote" at bounding box center [635, 304] width 25 height 7
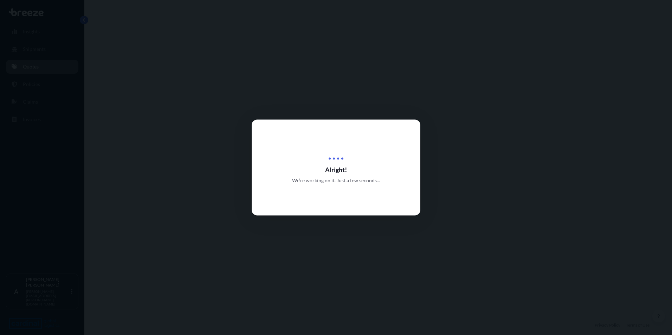
select select "Sea"
select select "Road"
select select "2"
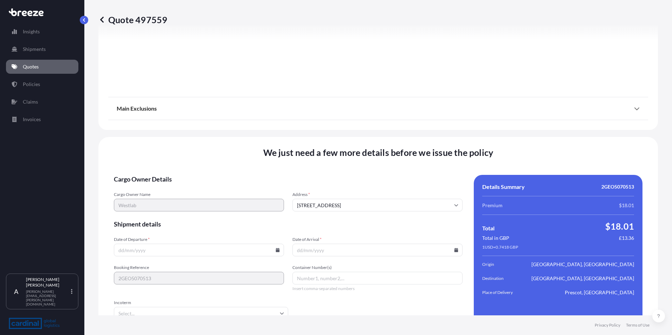
scroll to position [829, 0]
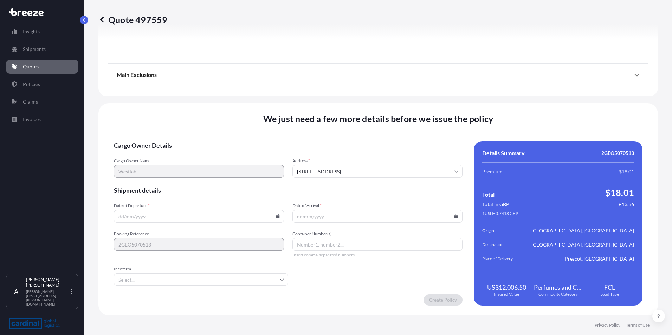
drag, startPoint x: 117, startPoint y: 217, endPoint x: 121, endPoint y: 224, distance: 7.4
click at [117, 217] on input "Date of Departure *" at bounding box center [199, 216] width 170 height 13
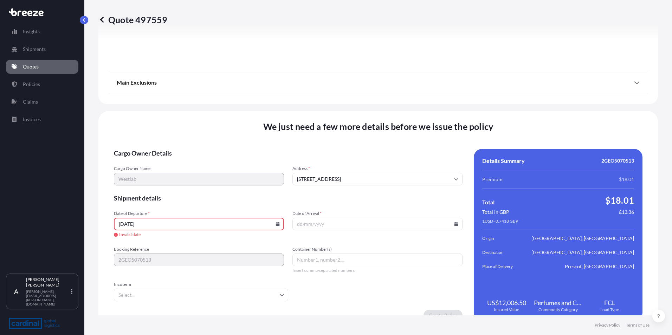
type input "[DATE]"
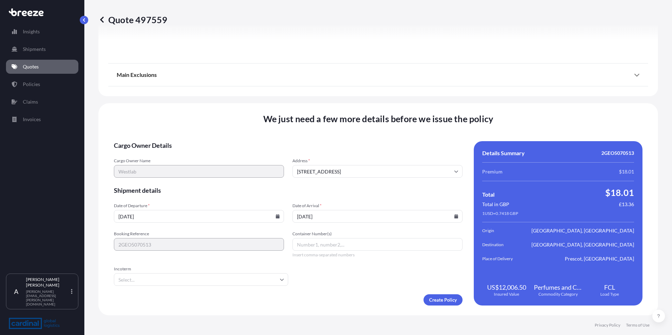
type input "[DATE]"
click at [163, 279] on input "Incoterm" at bounding box center [201, 279] width 174 height 13
type input "FOB"
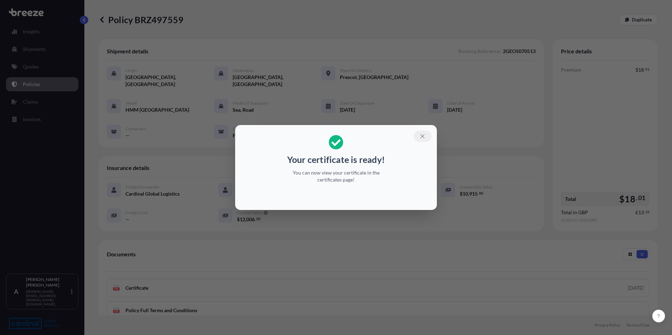
click at [421, 135] on icon "button" at bounding box center [422, 136] width 6 height 6
